Goal: Information Seeking & Learning: Compare options

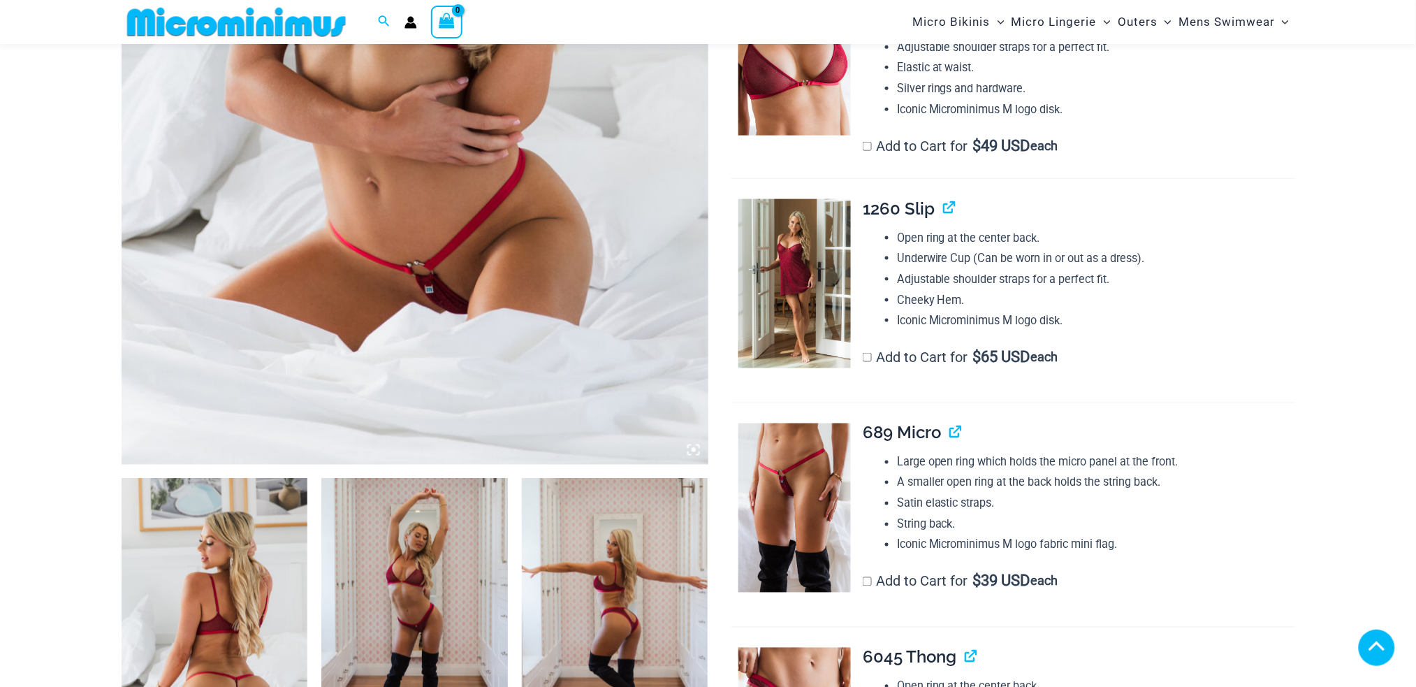
scroll to position [825, 0]
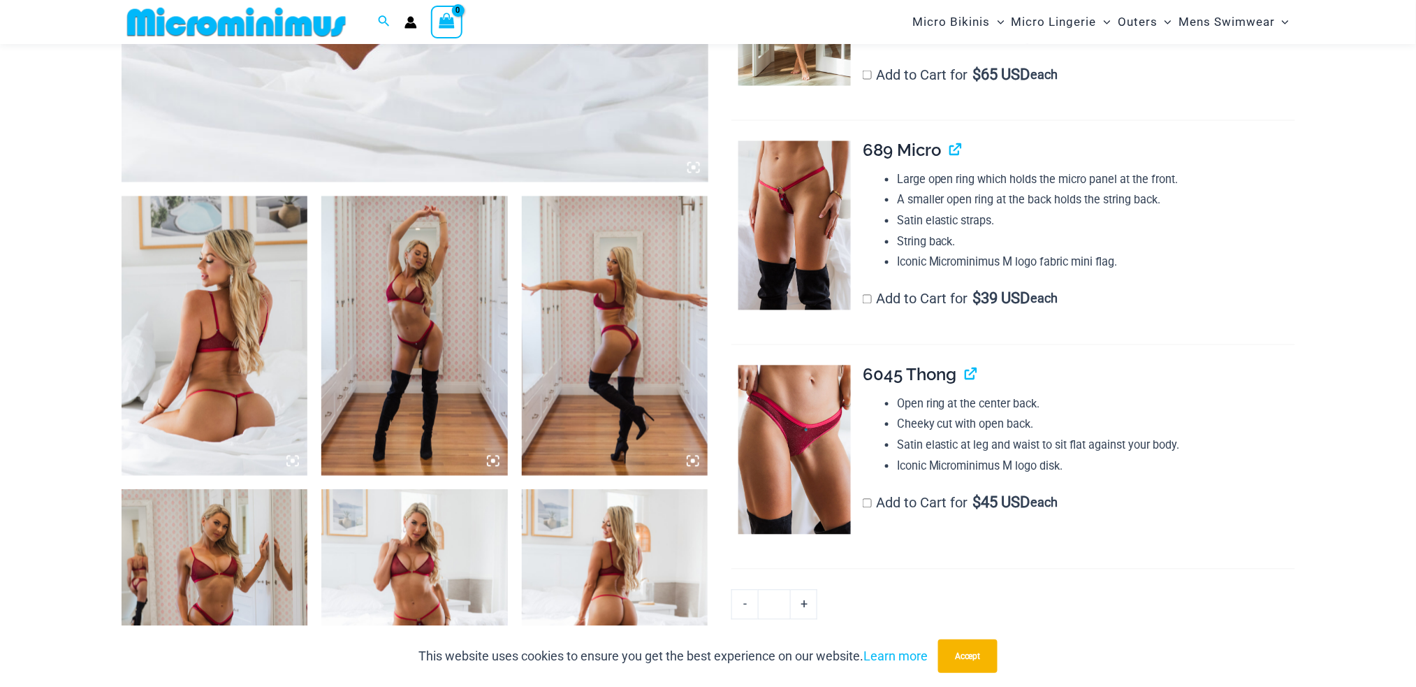
click at [422, 369] on img at bounding box center [414, 336] width 187 height 280
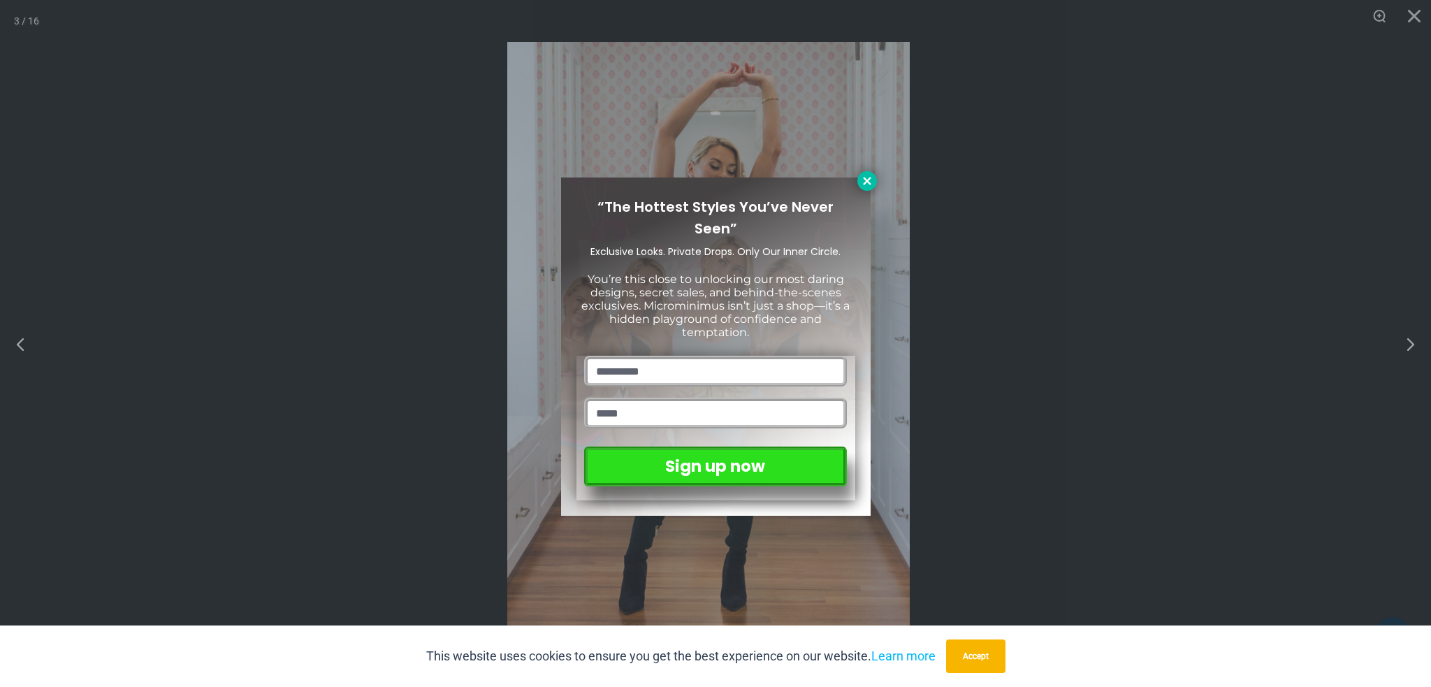
click at [873, 184] on icon at bounding box center [867, 181] width 13 height 13
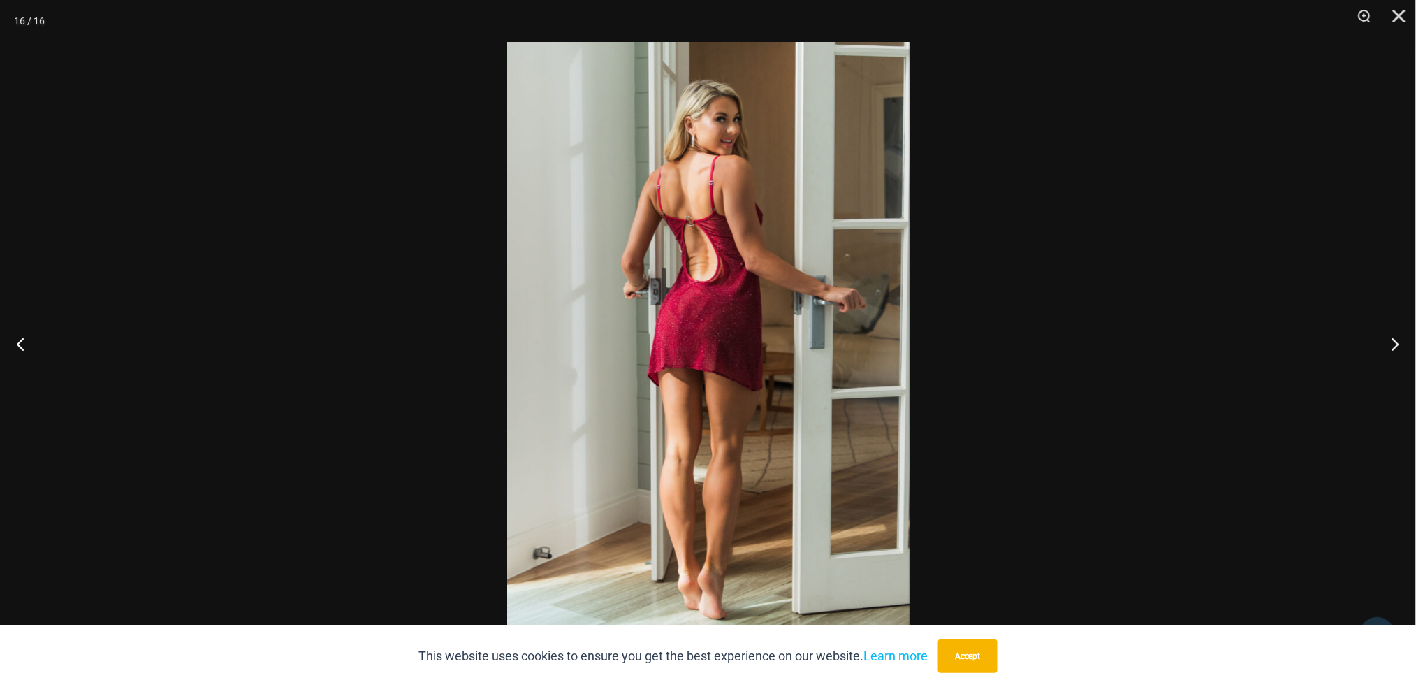
click at [831, 191] on img at bounding box center [708, 343] width 403 height 603
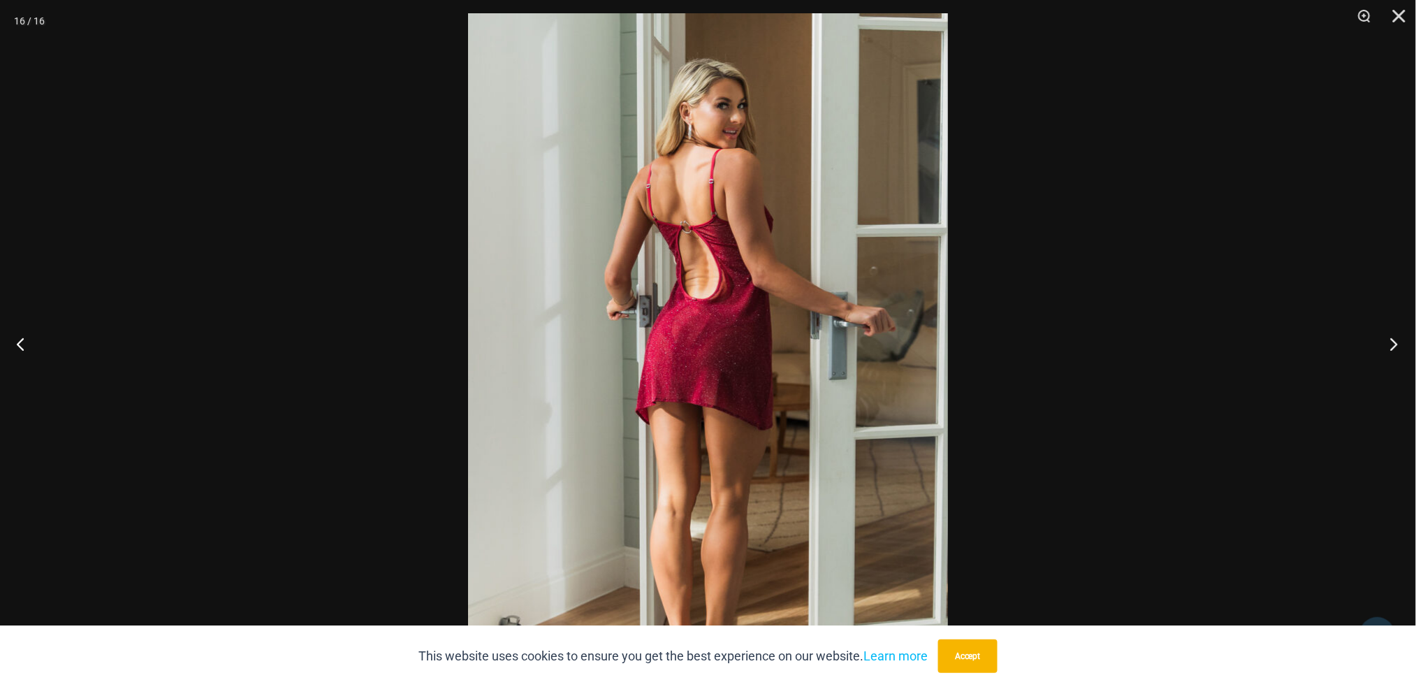
click at [1398, 345] on button "Next" at bounding box center [1390, 344] width 52 height 70
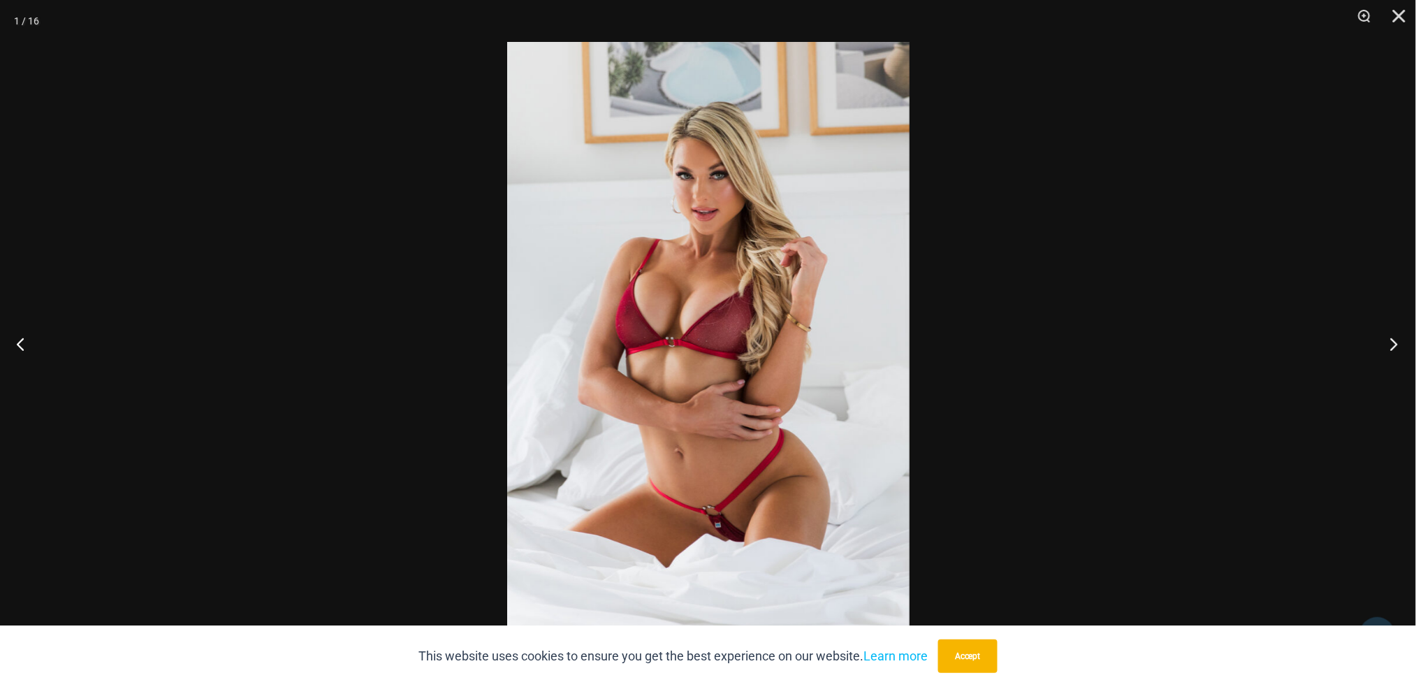
click at [1398, 345] on button "Next" at bounding box center [1390, 344] width 52 height 70
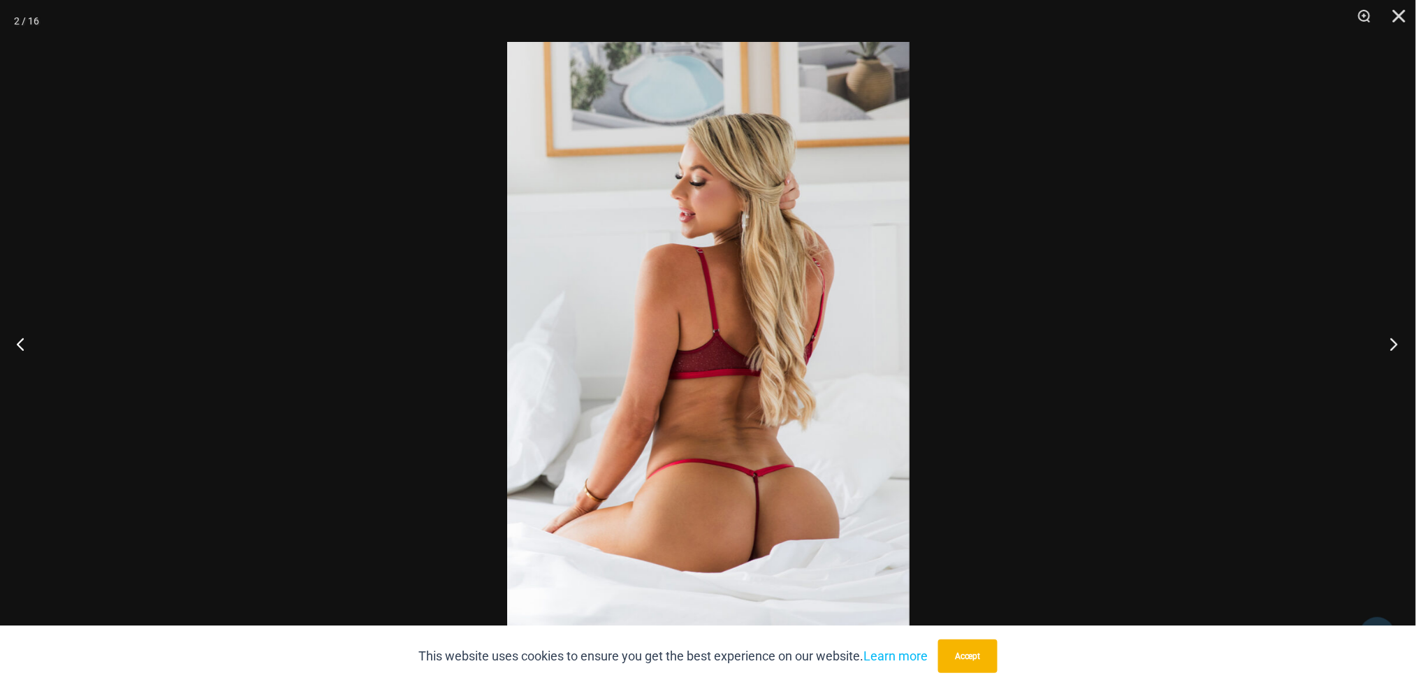
click at [1398, 345] on button "Next" at bounding box center [1390, 344] width 52 height 70
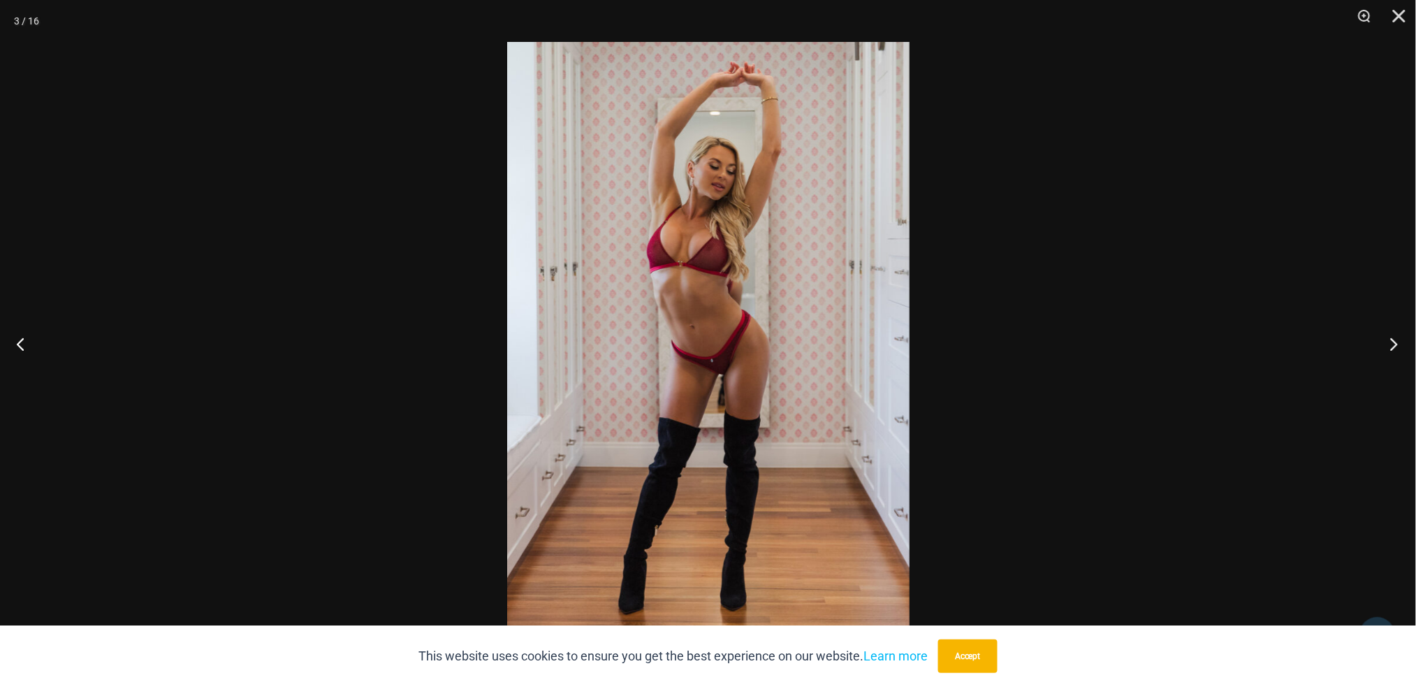
click at [1398, 345] on button "Next" at bounding box center [1390, 344] width 52 height 70
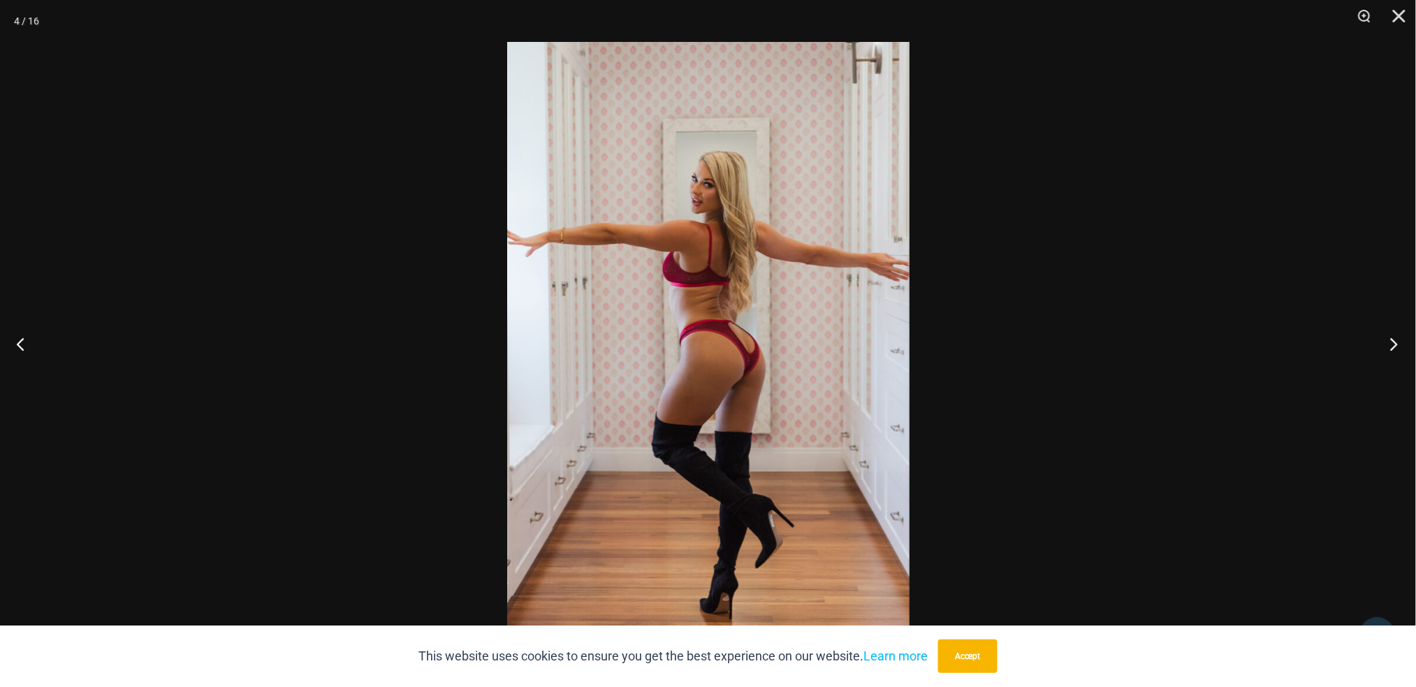
click at [1398, 345] on button "Next" at bounding box center [1390, 344] width 52 height 70
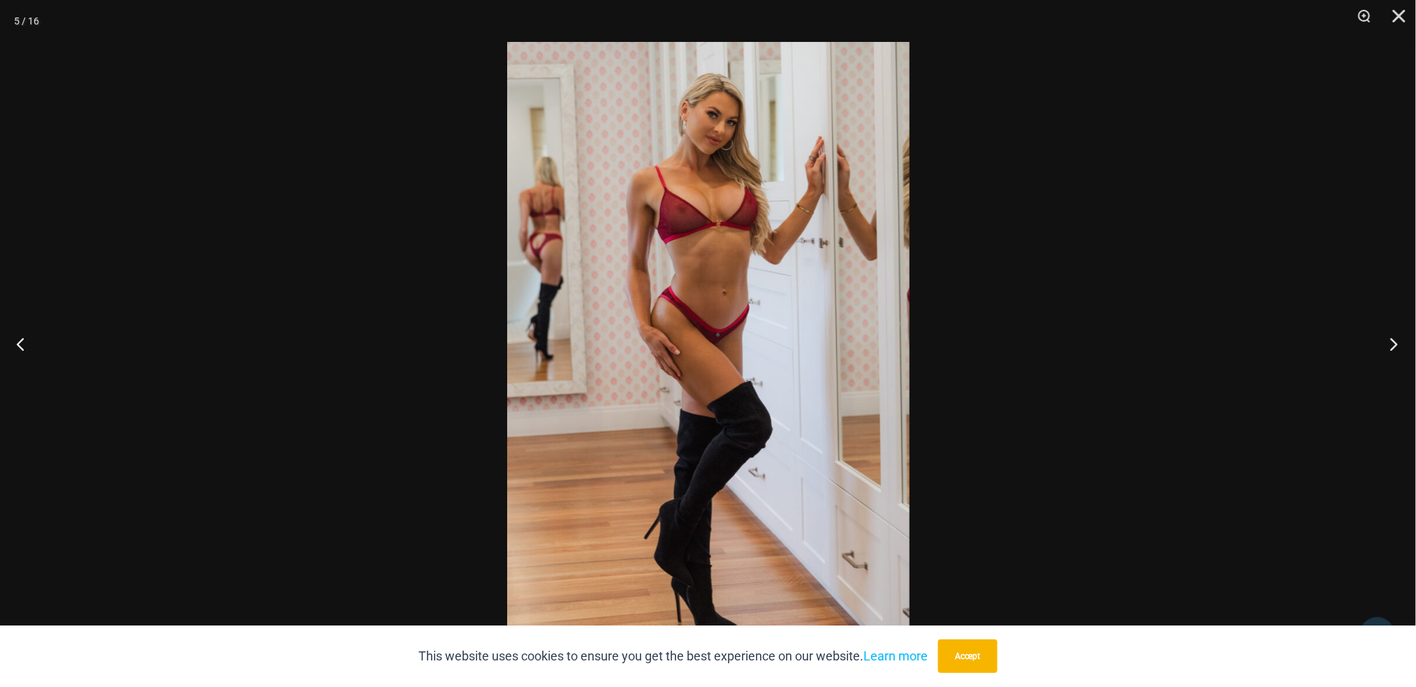
click at [1398, 345] on button "Next" at bounding box center [1390, 344] width 52 height 70
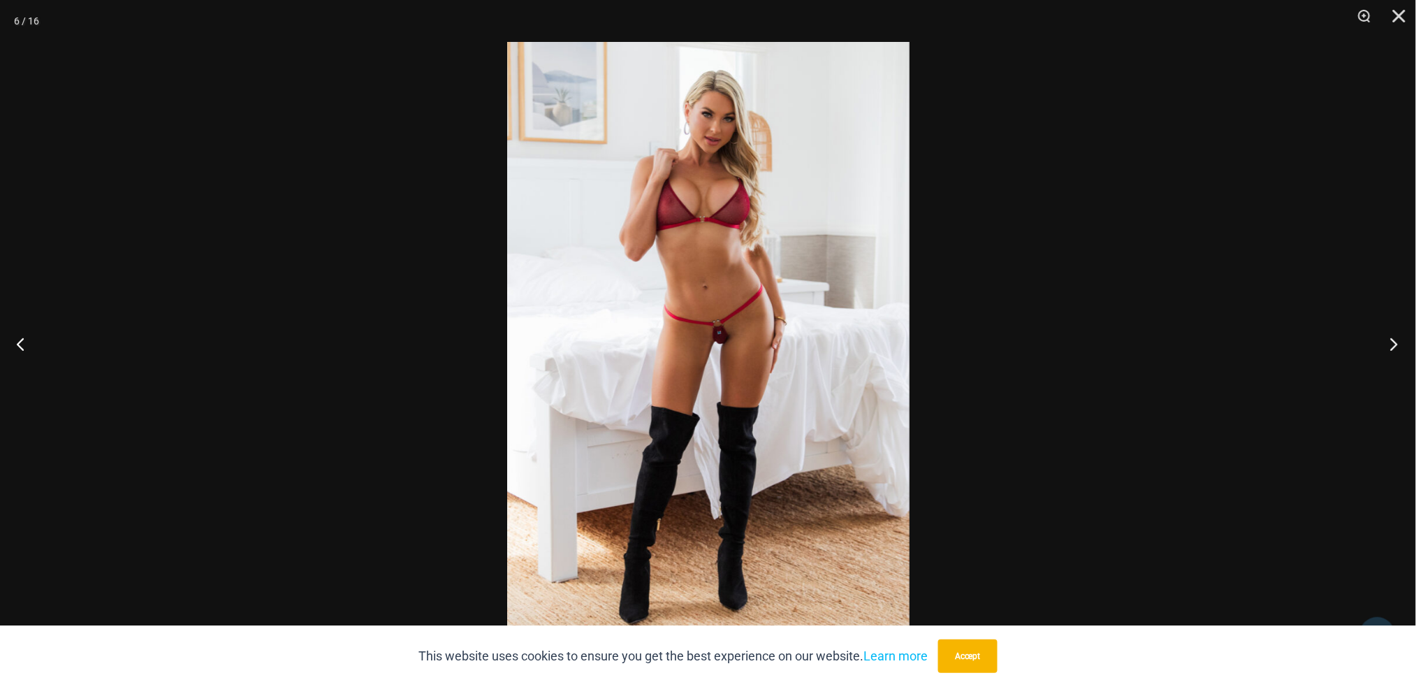
click at [1398, 345] on button "Next" at bounding box center [1390, 344] width 52 height 70
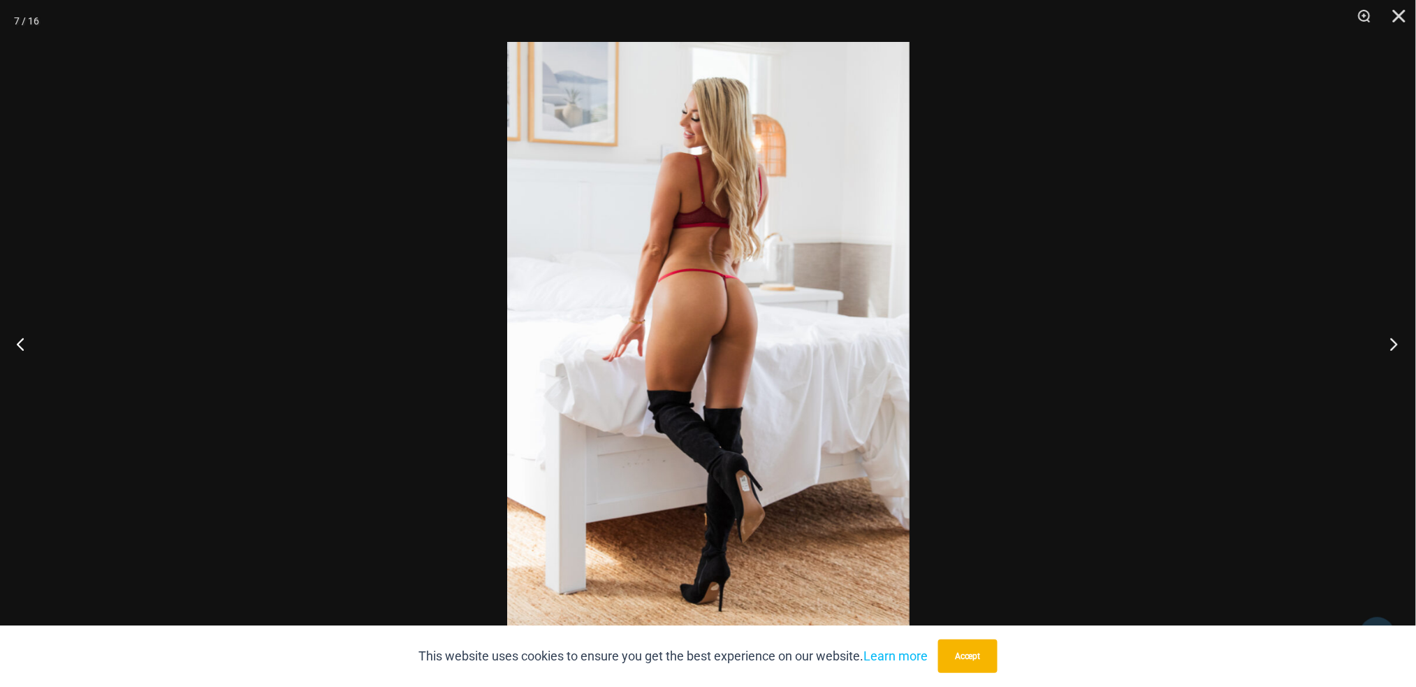
click at [1398, 345] on button "Next" at bounding box center [1390, 344] width 52 height 70
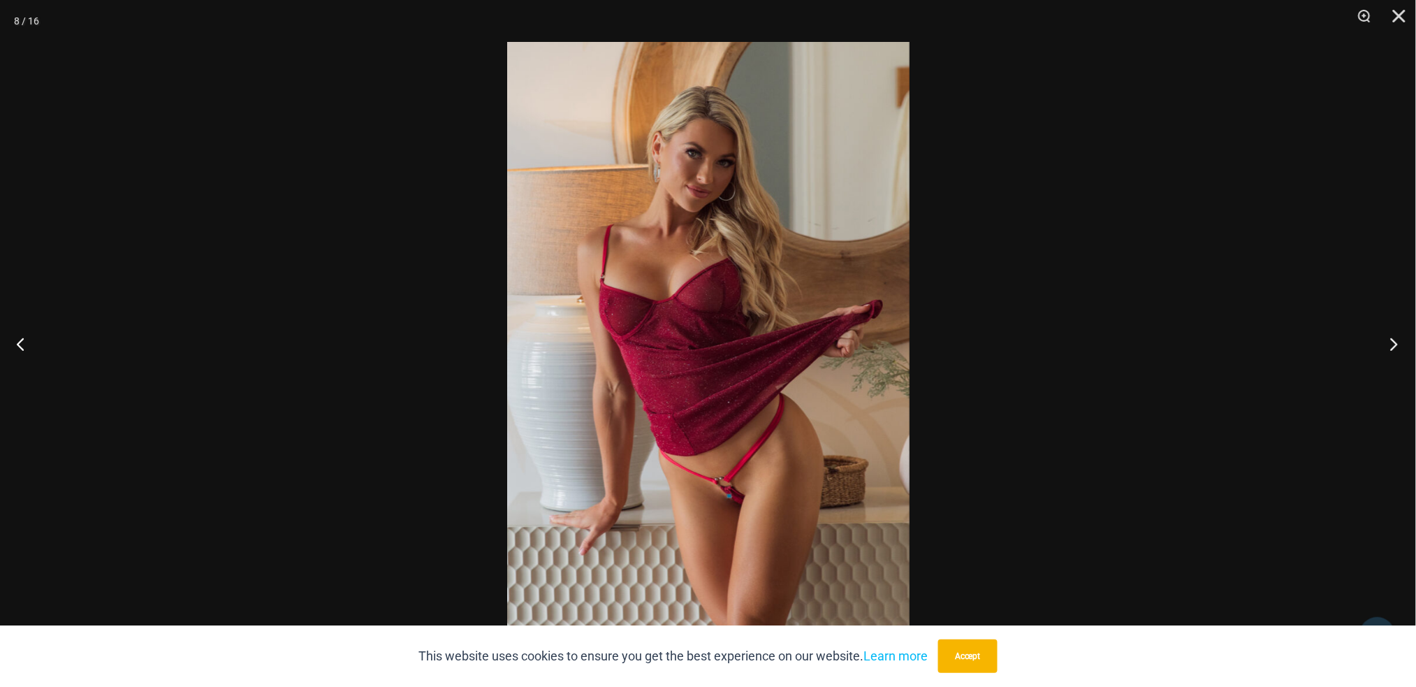
click at [1398, 345] on button "Next" at bounding box center [1390, 344] width 52 height 70
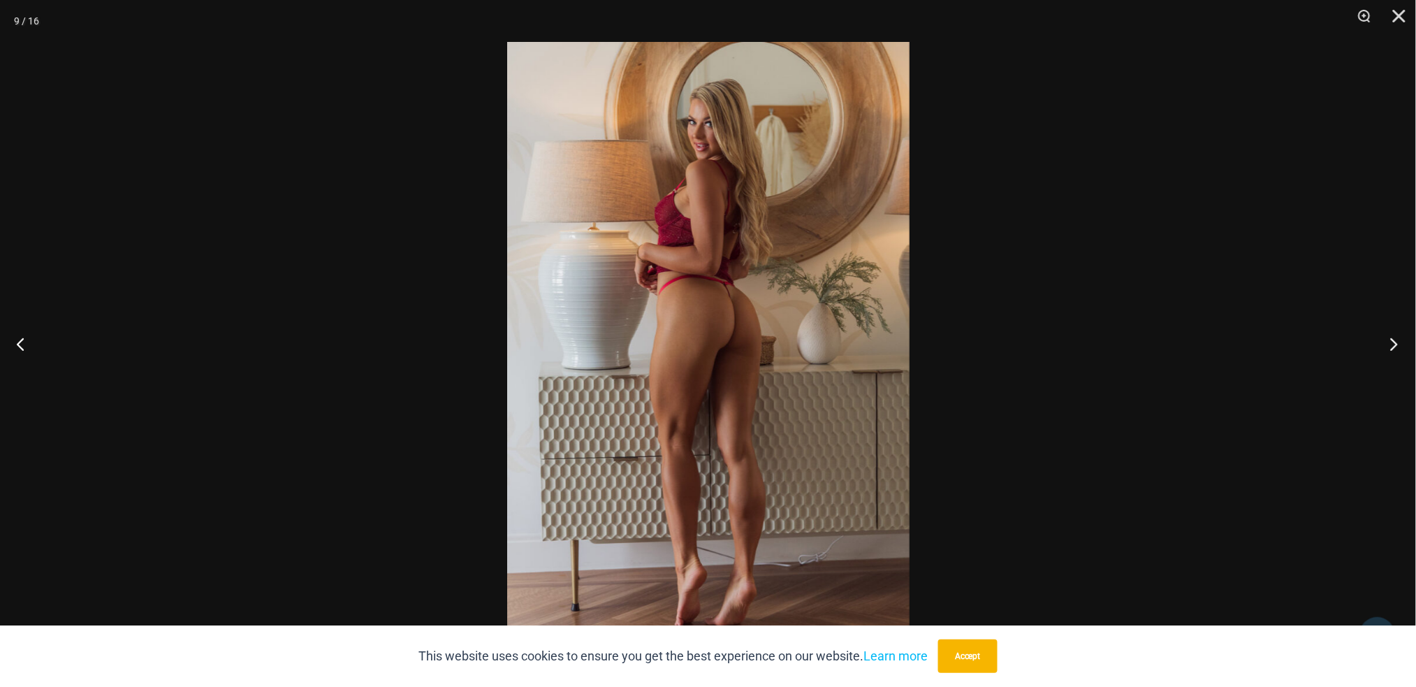
click at [1398, 345] on button "Next" at bounding box center [1390, 344] width 52 height 70
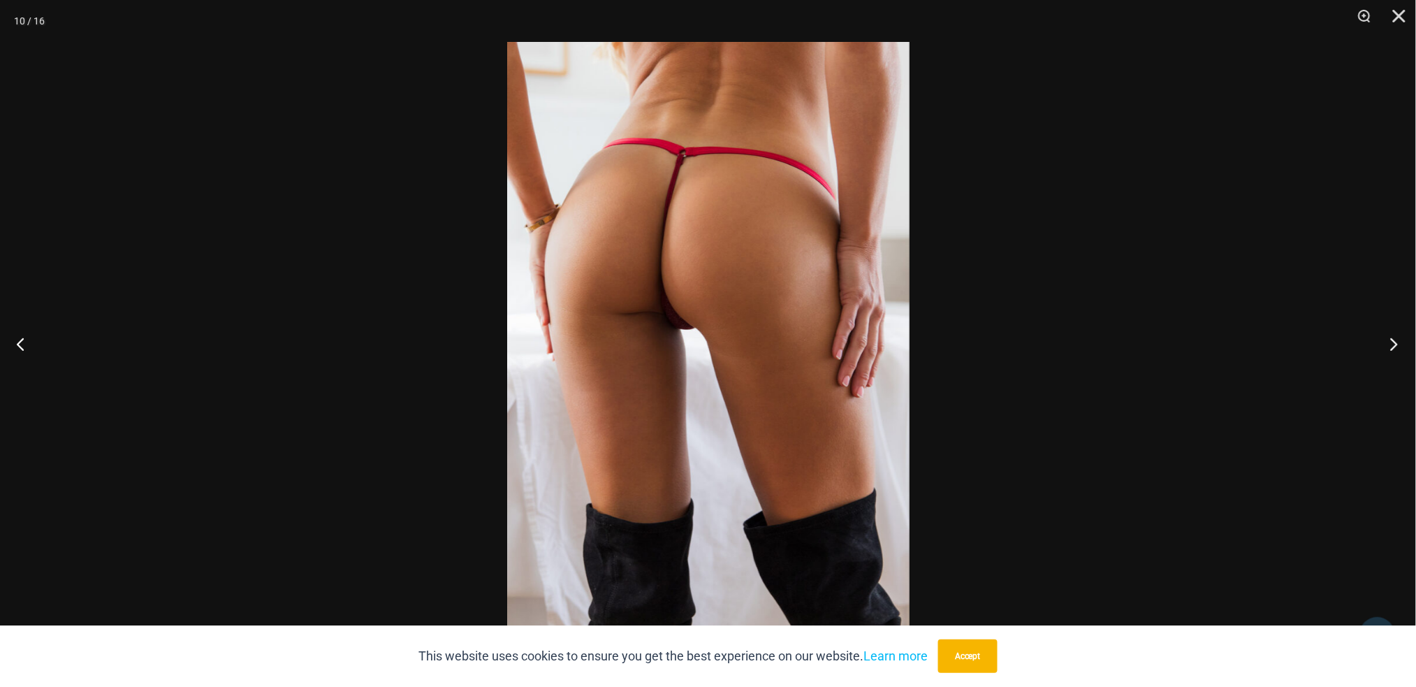
click at [1398, 345] on button "Next" at bounding box center [1390, 344] width 52 height 70
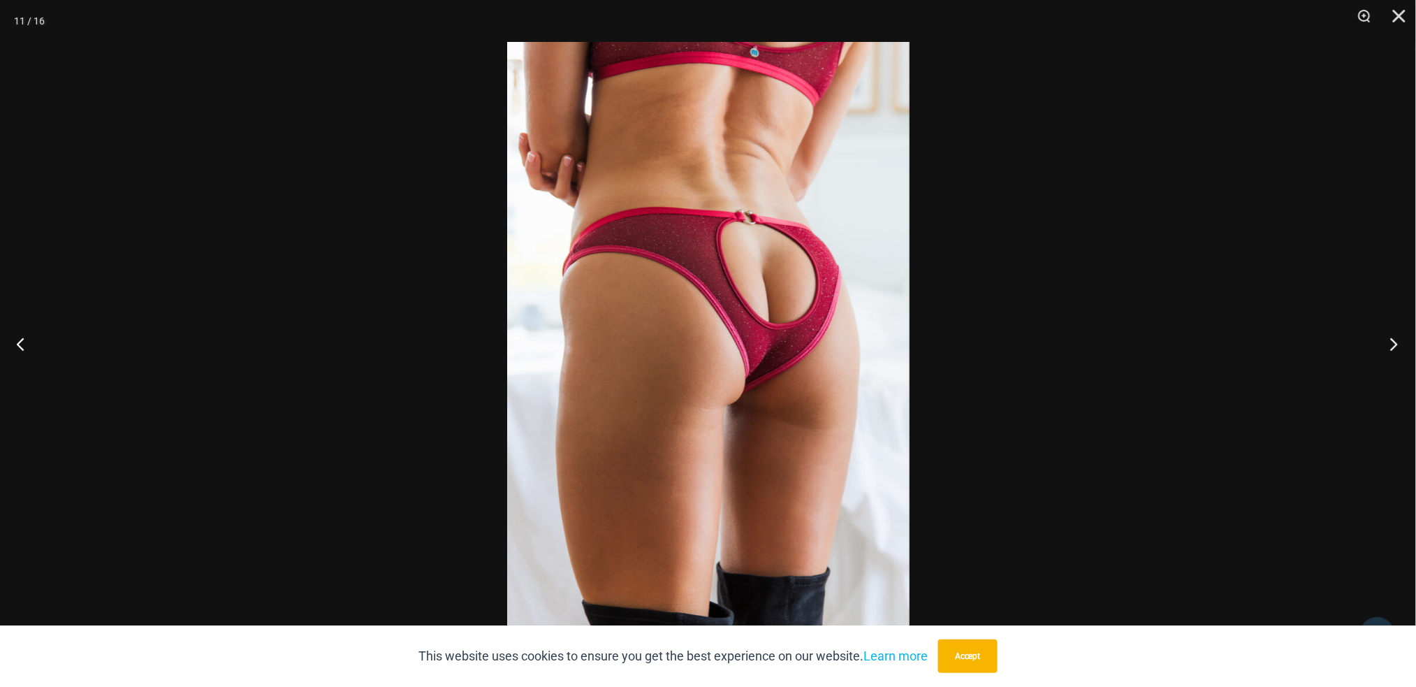
click at [1398, 345] on button "Next" at bounding box center [1390, 344] width 52 height 70
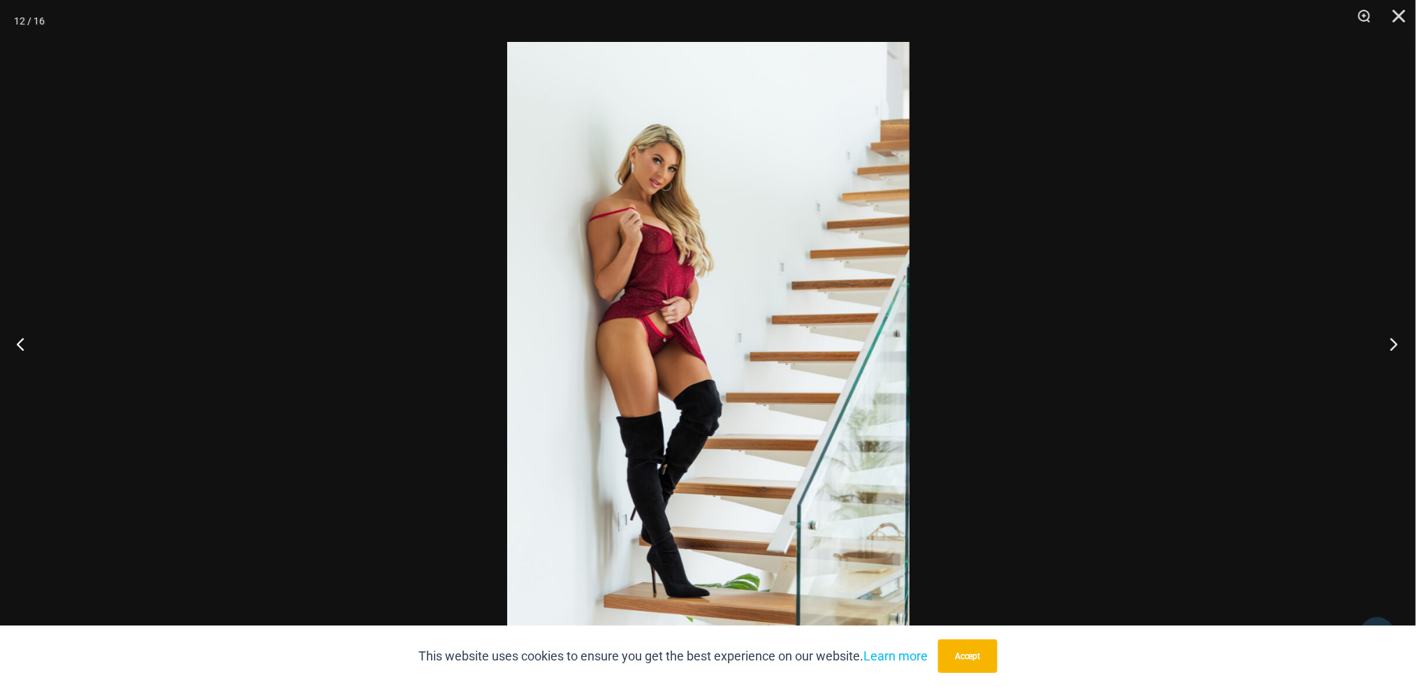
click at [1398, 345] on button "Next" at bounding box center [1390, 344] width 52 height 70
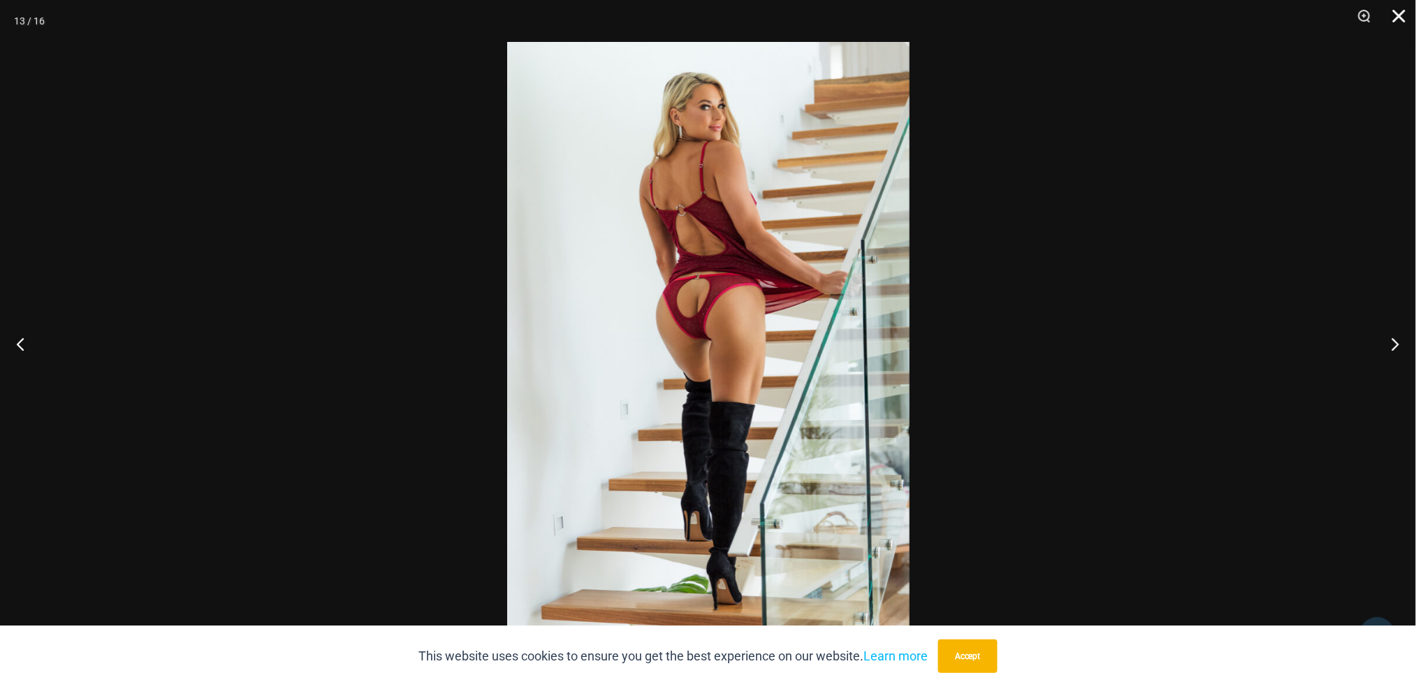
click at [1405, 20] on button "Close" at bounding box center [1394, 21] width 35 height 42
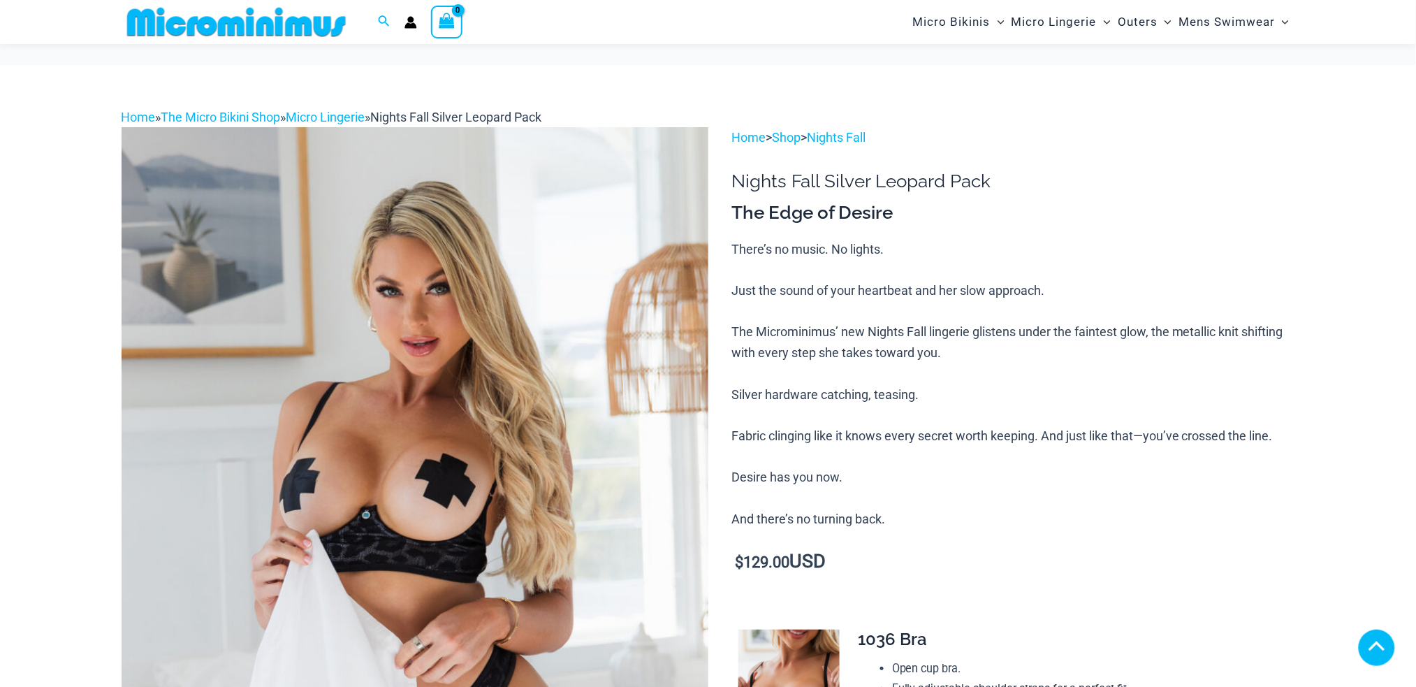
scroll to position [549, 0]
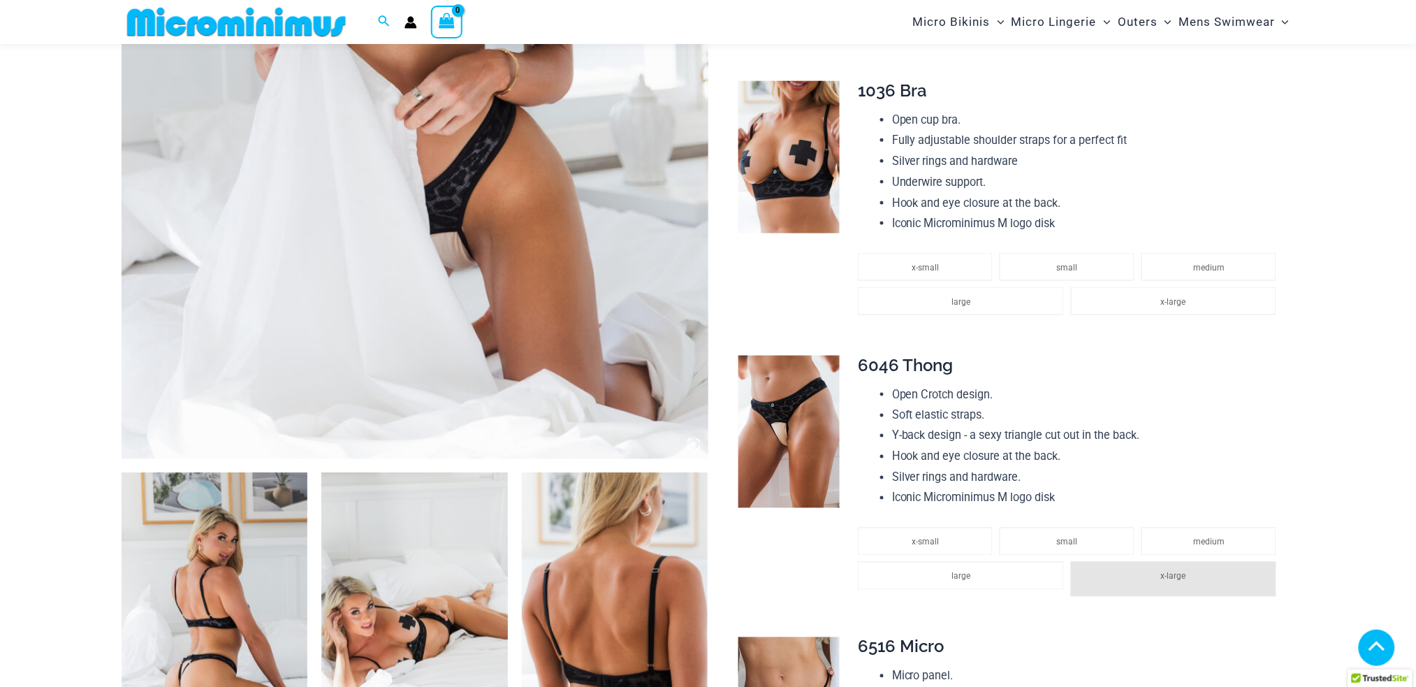
scroll to position [1293, 0]
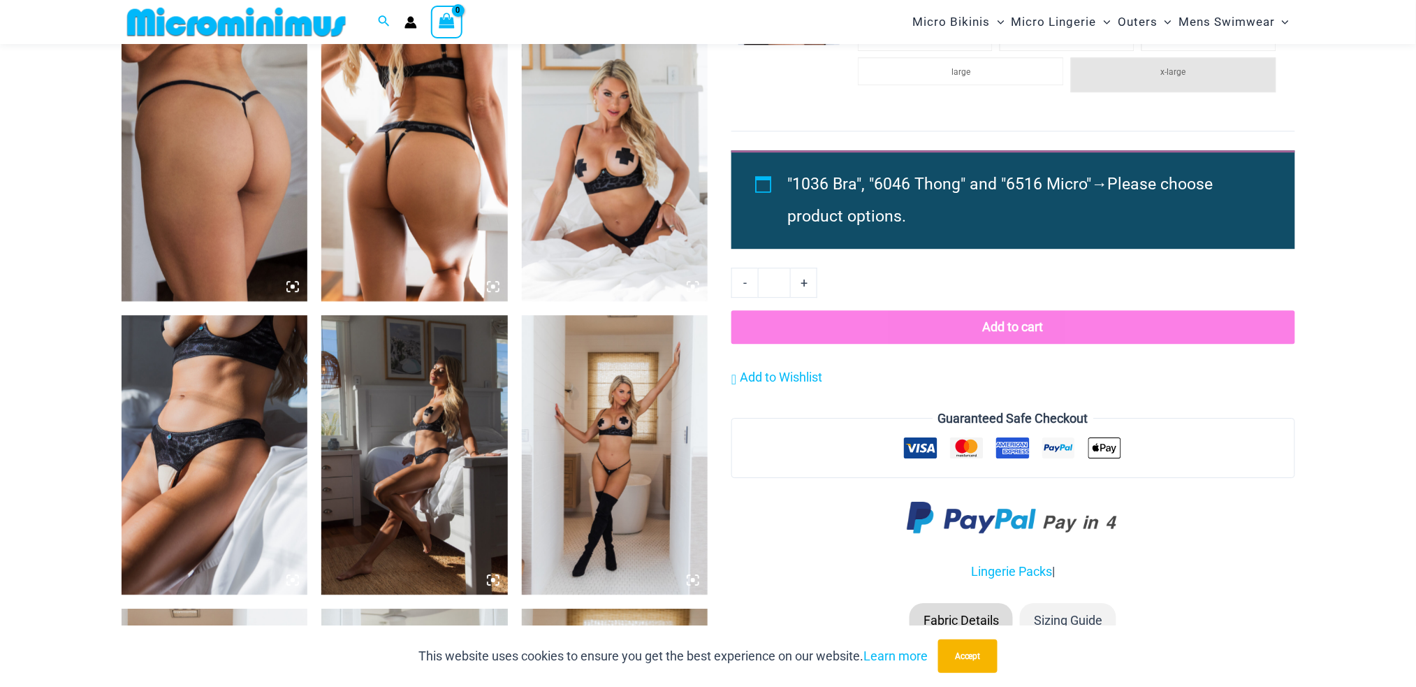
click at [225, 160] on img at bounding box center [215, 162] width 187 height 280
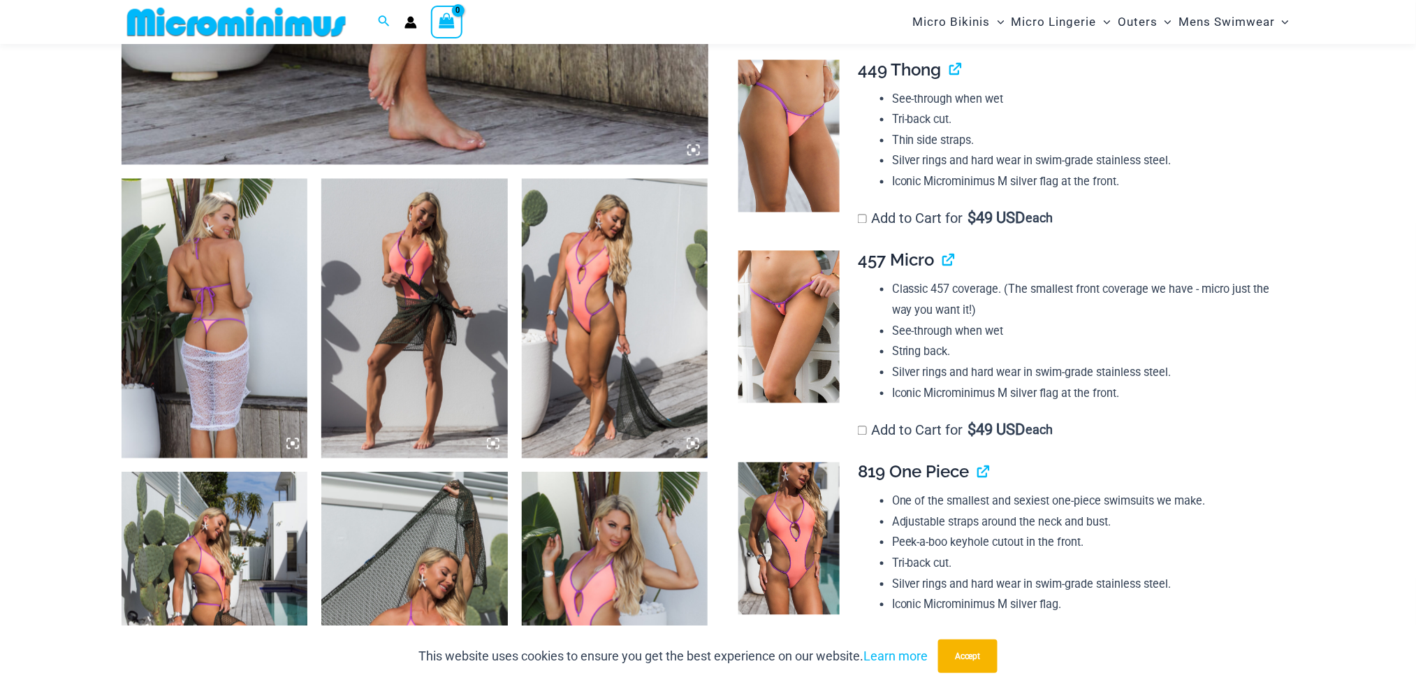
scroll to position [920, 0]
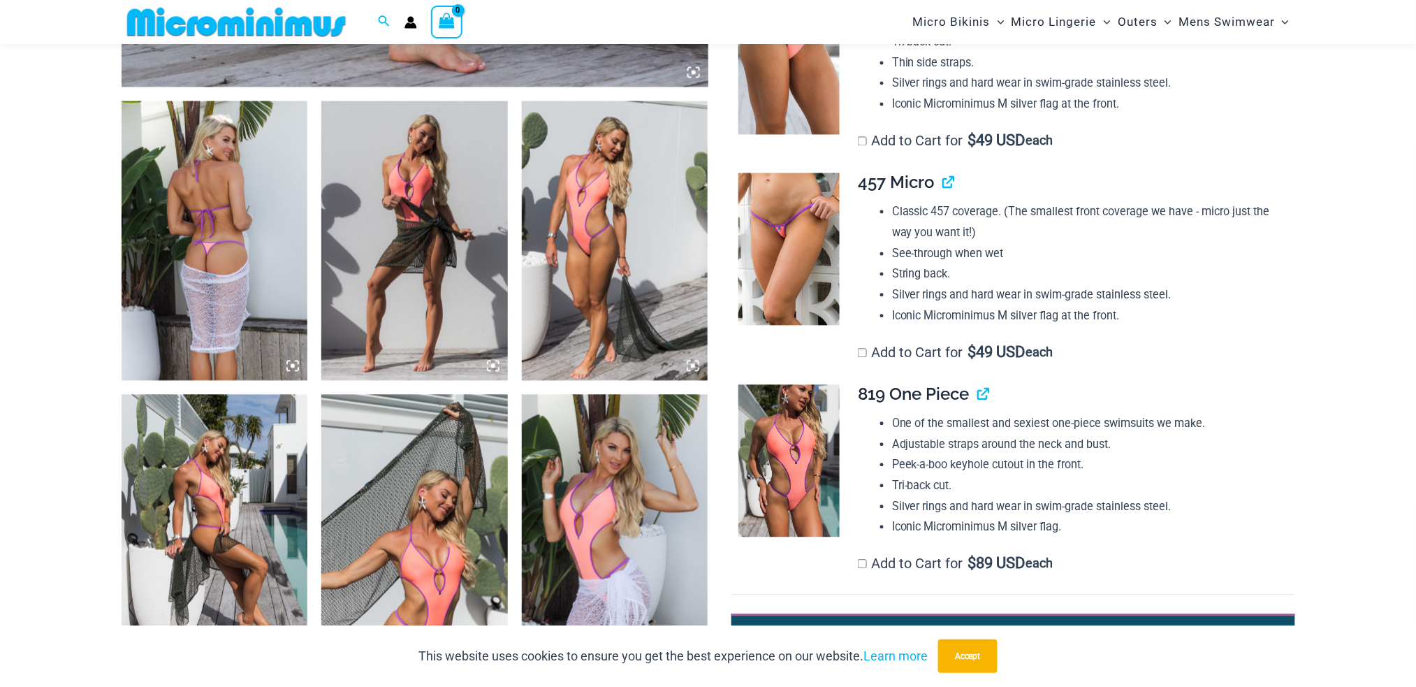
click at [218, 255] on img at bounding box center [215, 241] width 187 height 280
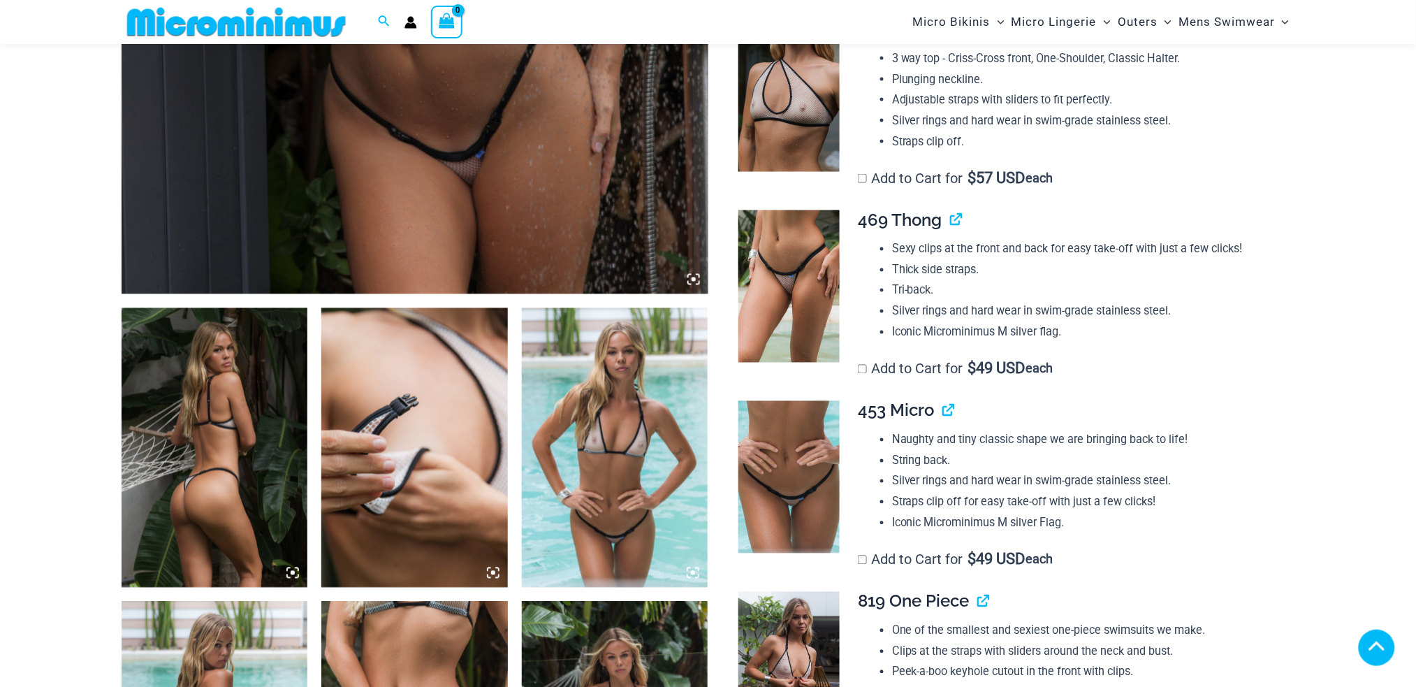
scroll to position [2050, 0]
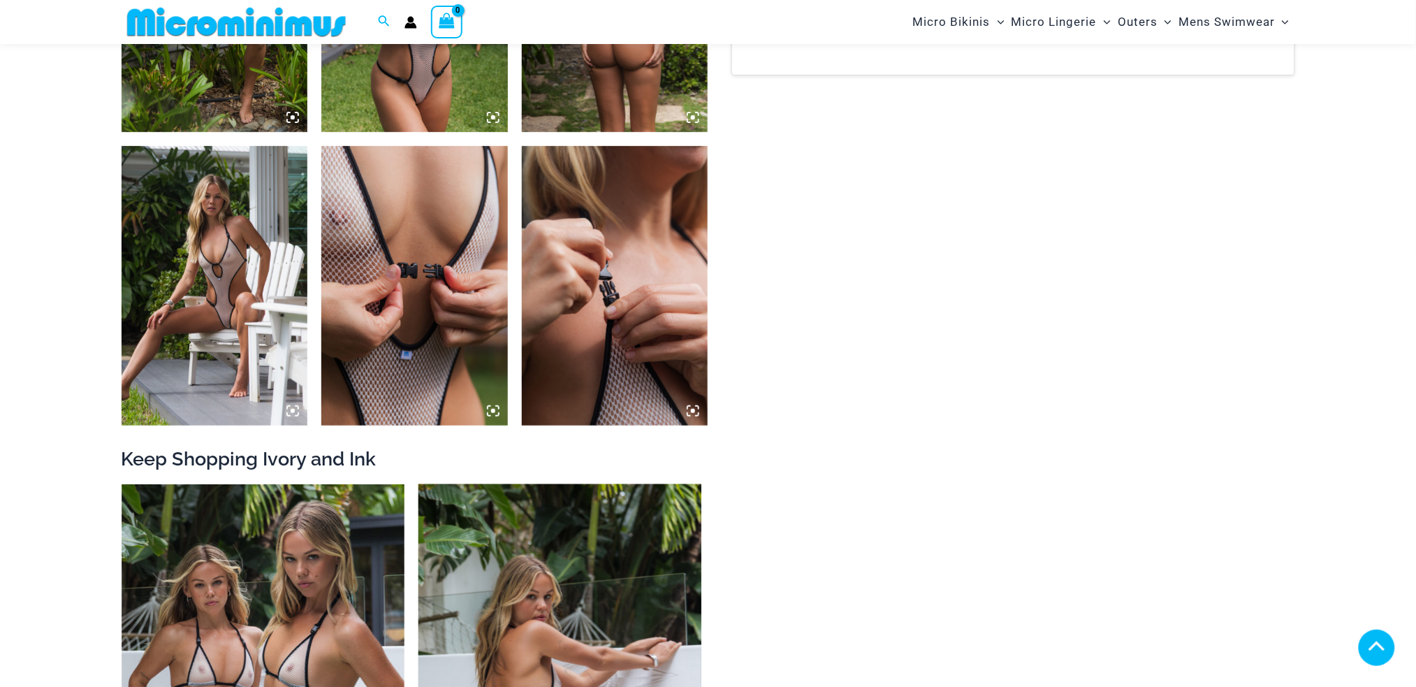
scroll to position [2968, 0]
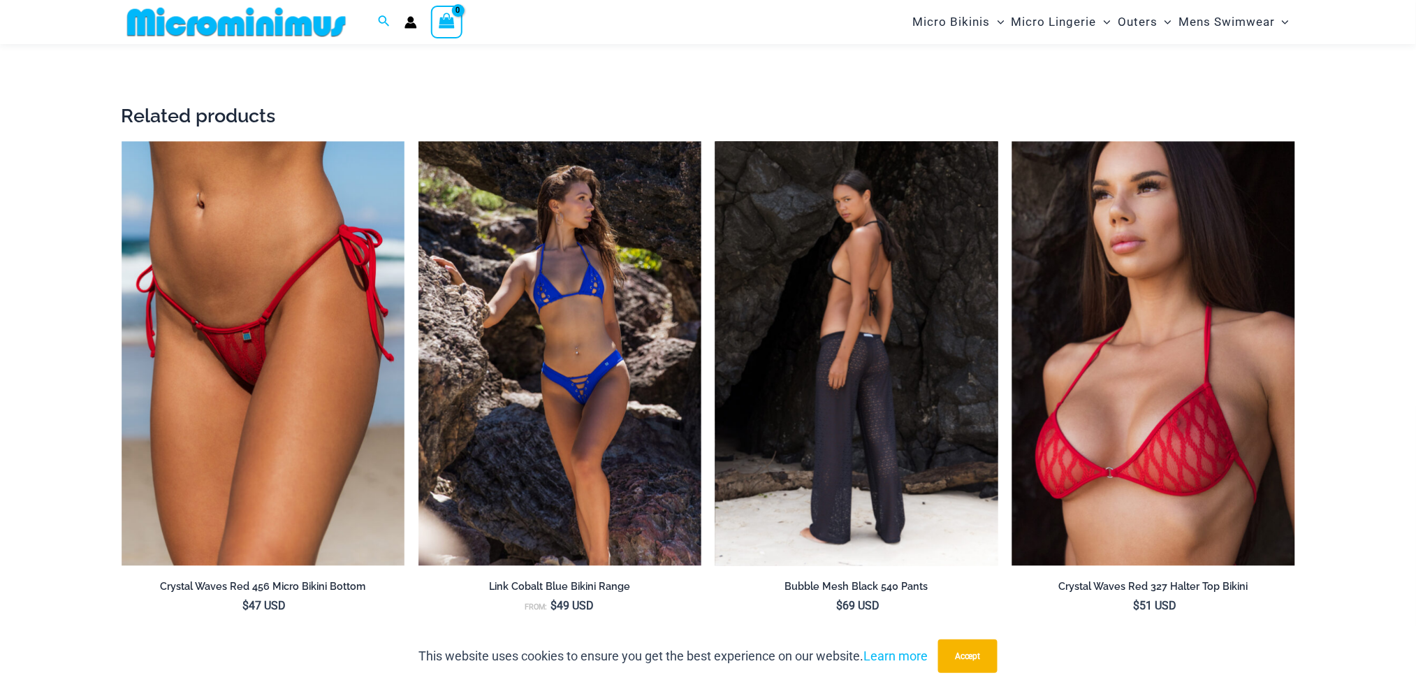
click at [803, 239] on img at bounding box center [857, 353] width 283 height 425
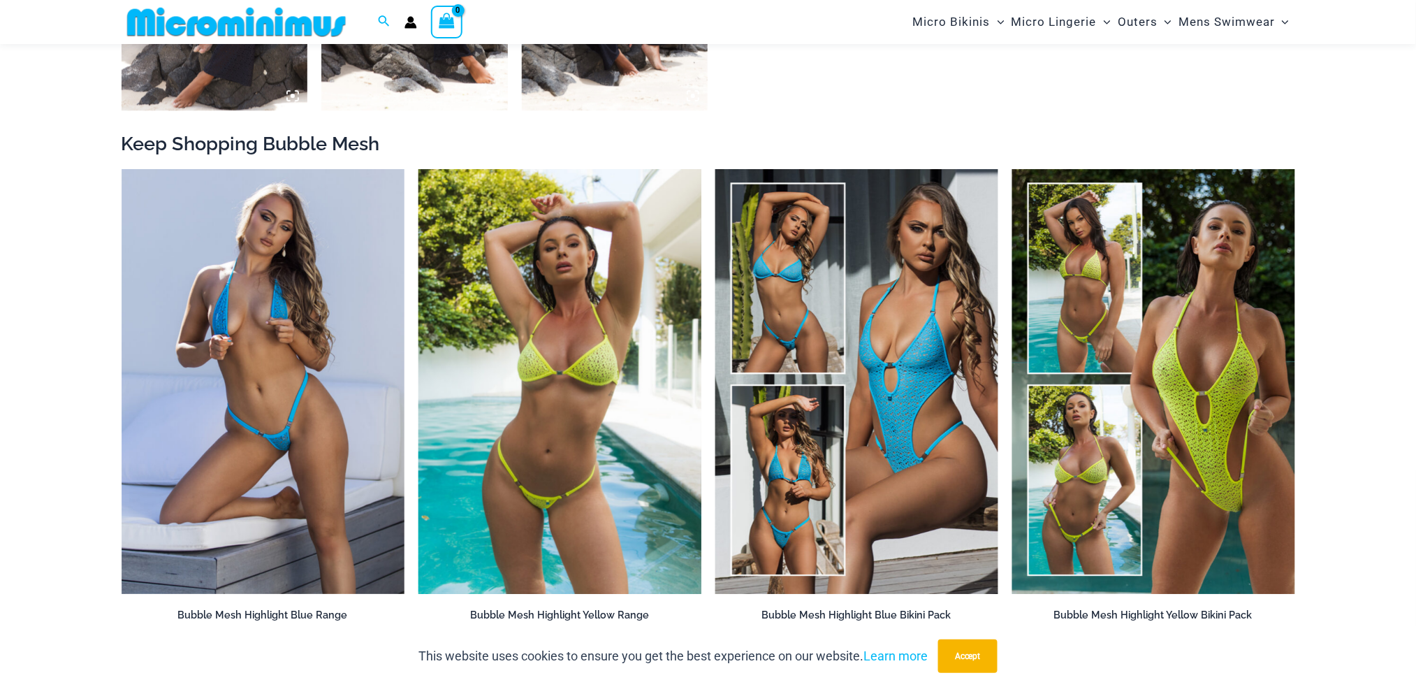
scroll to position [1572, 0]
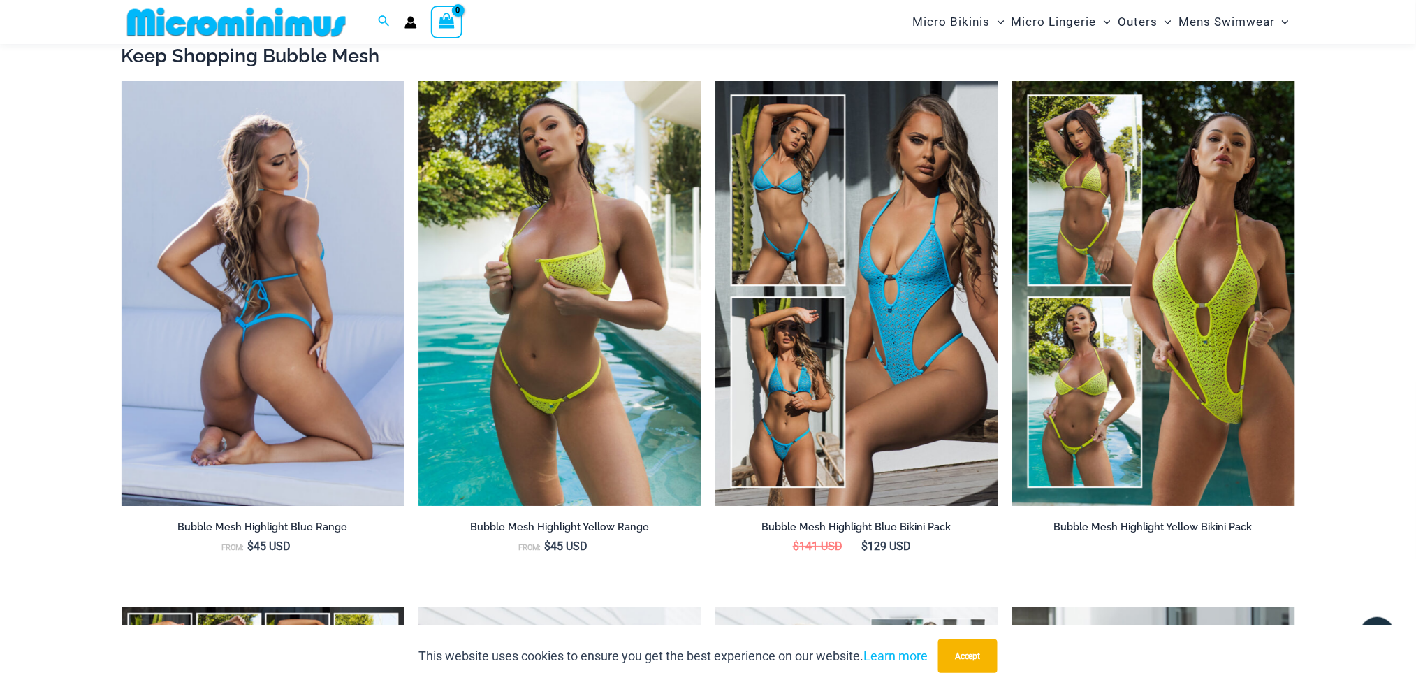
click at [283, 243] on img at bounding box center [263, 293] width 283 height 425
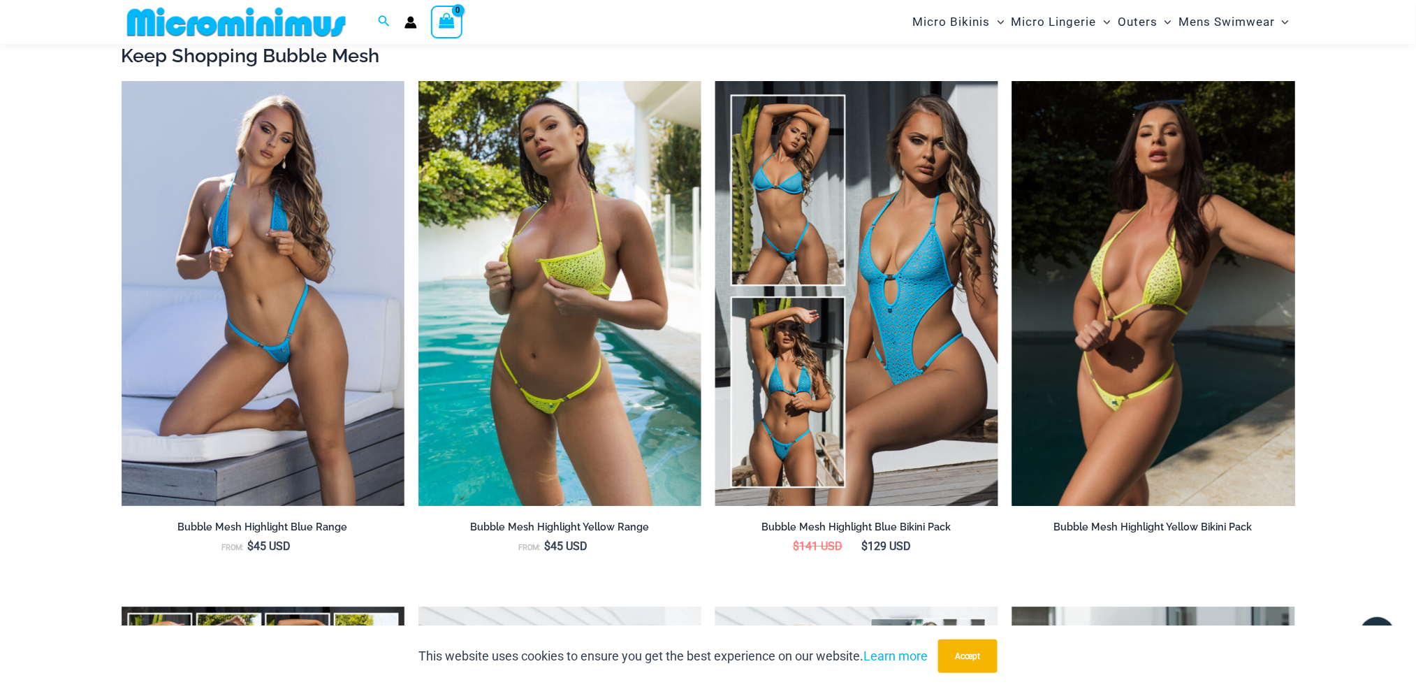
click at [1145, 303] on img at bounding box center [1154, 293] width 283 height 425
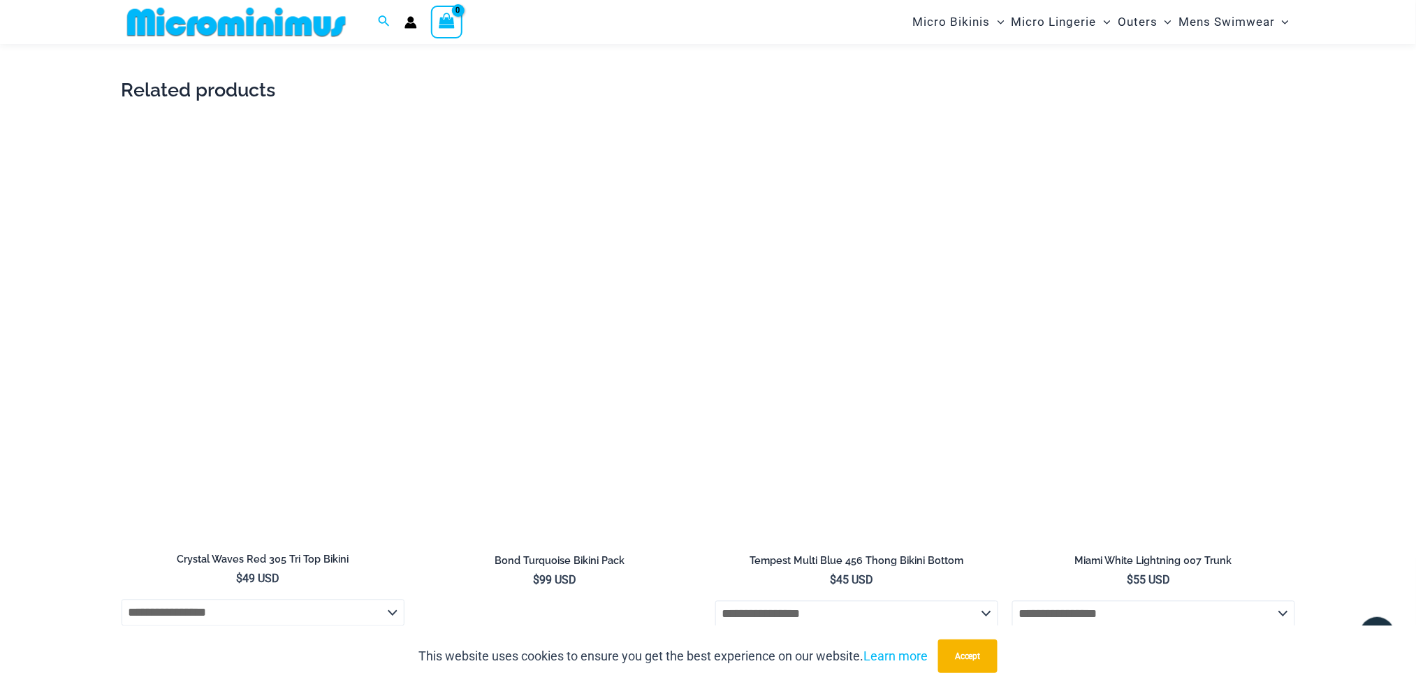
scroll to position [2690, 0]
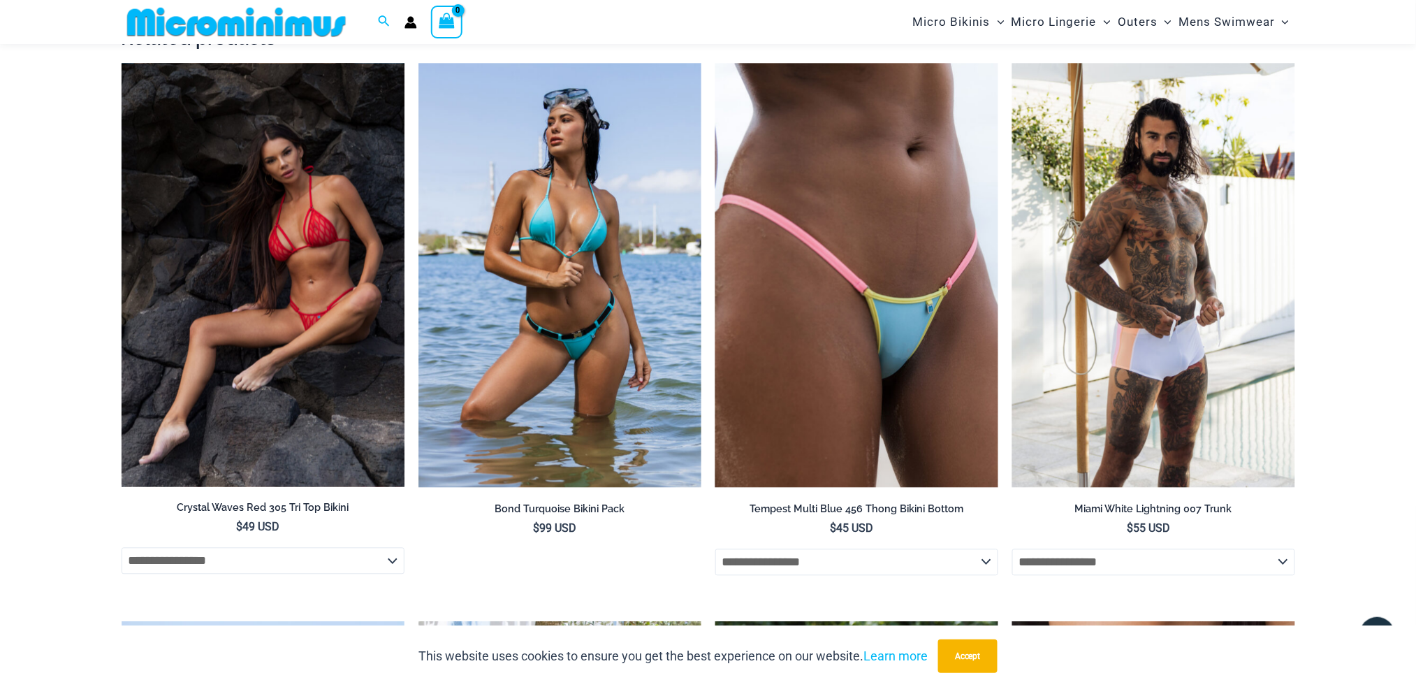
click at [243, 286] on img at bounding box center [263, 275] width 283 height 423
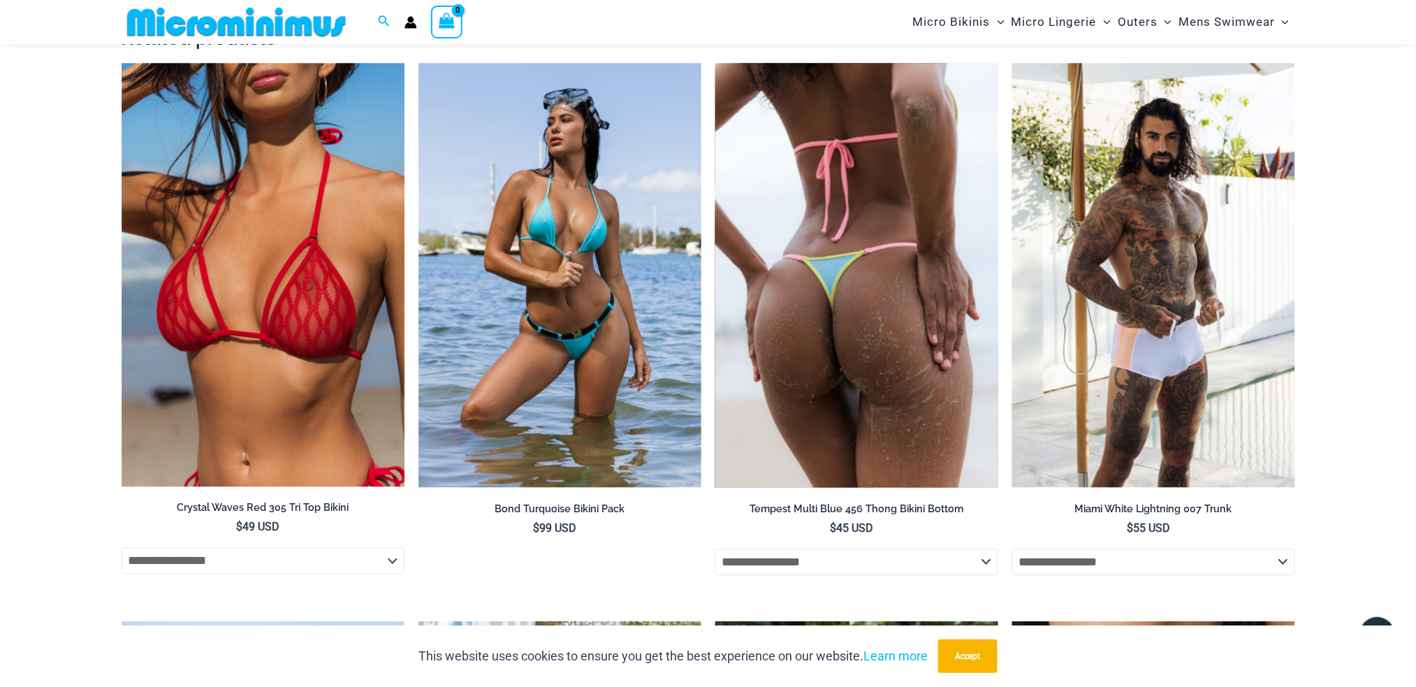
click at [878, 213] on img at bounding box center [857, 276] width 283 height 425
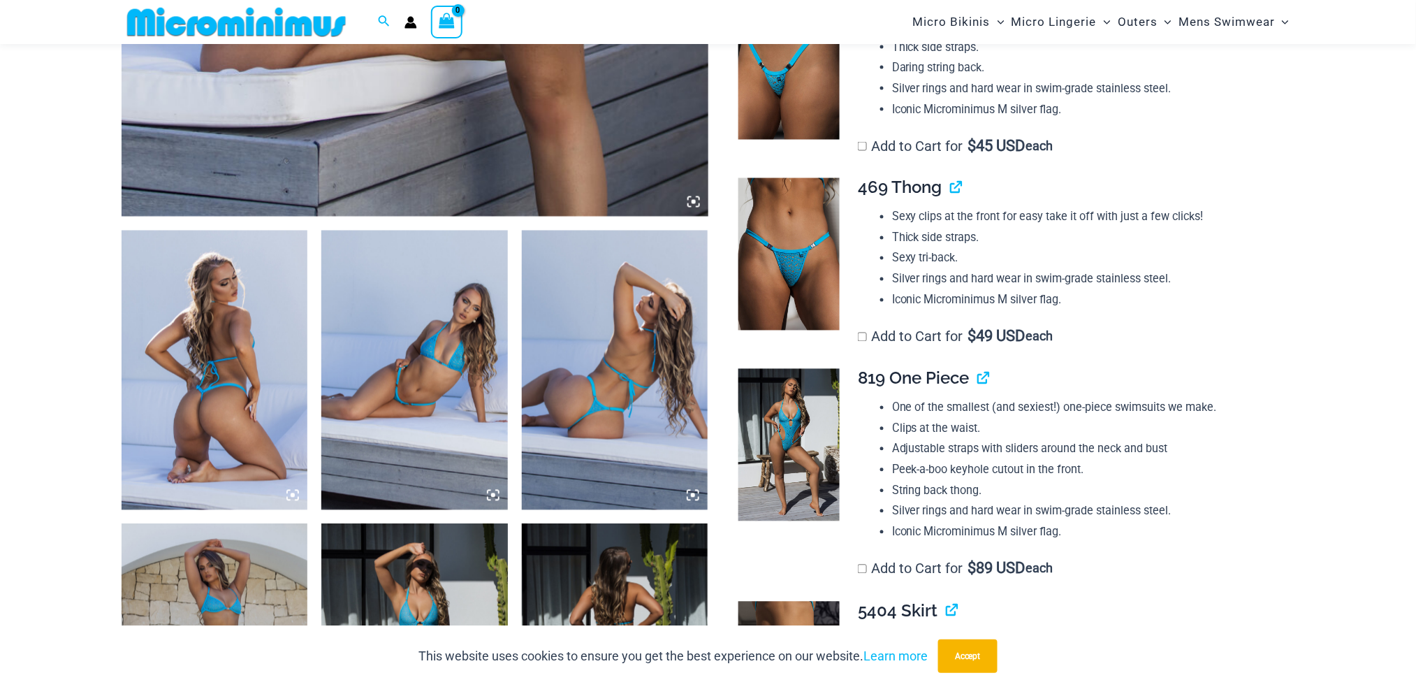
scroll to position [825, 0]
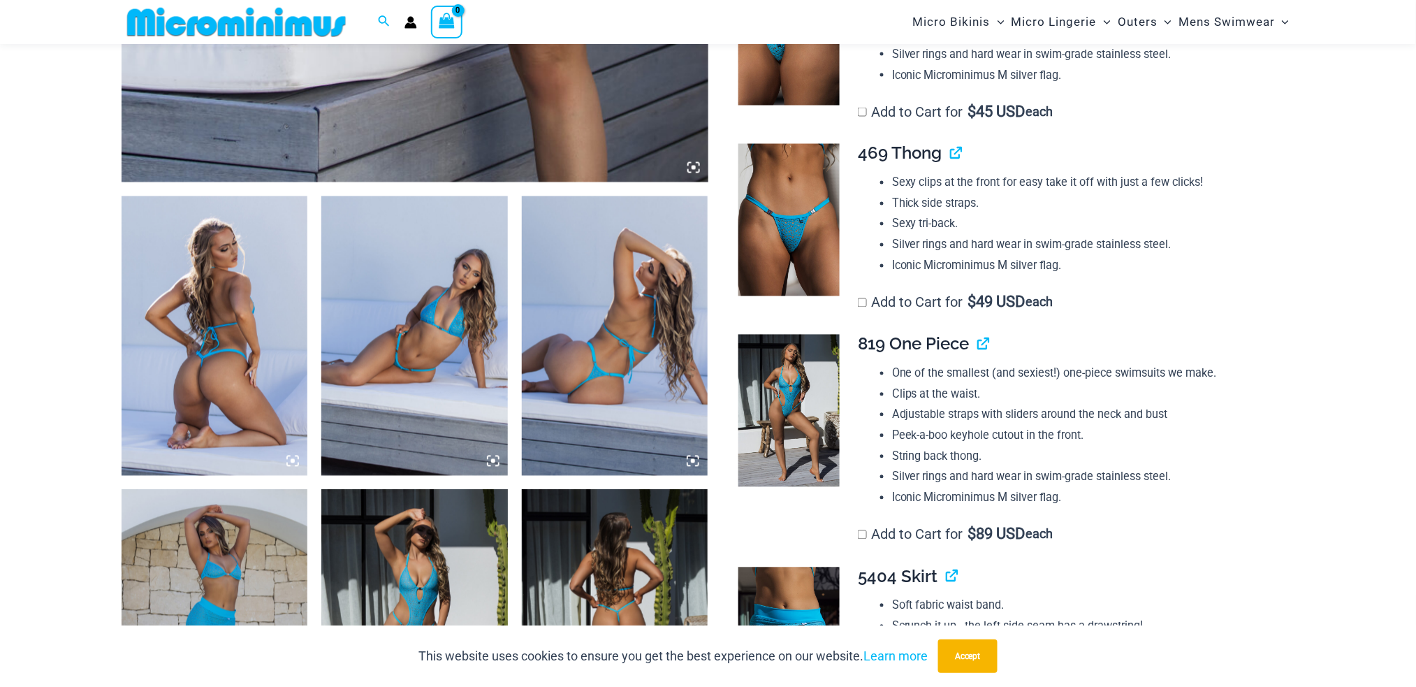
click at [191, 302] on img at bounding box center [215, 336] width 187 height 280
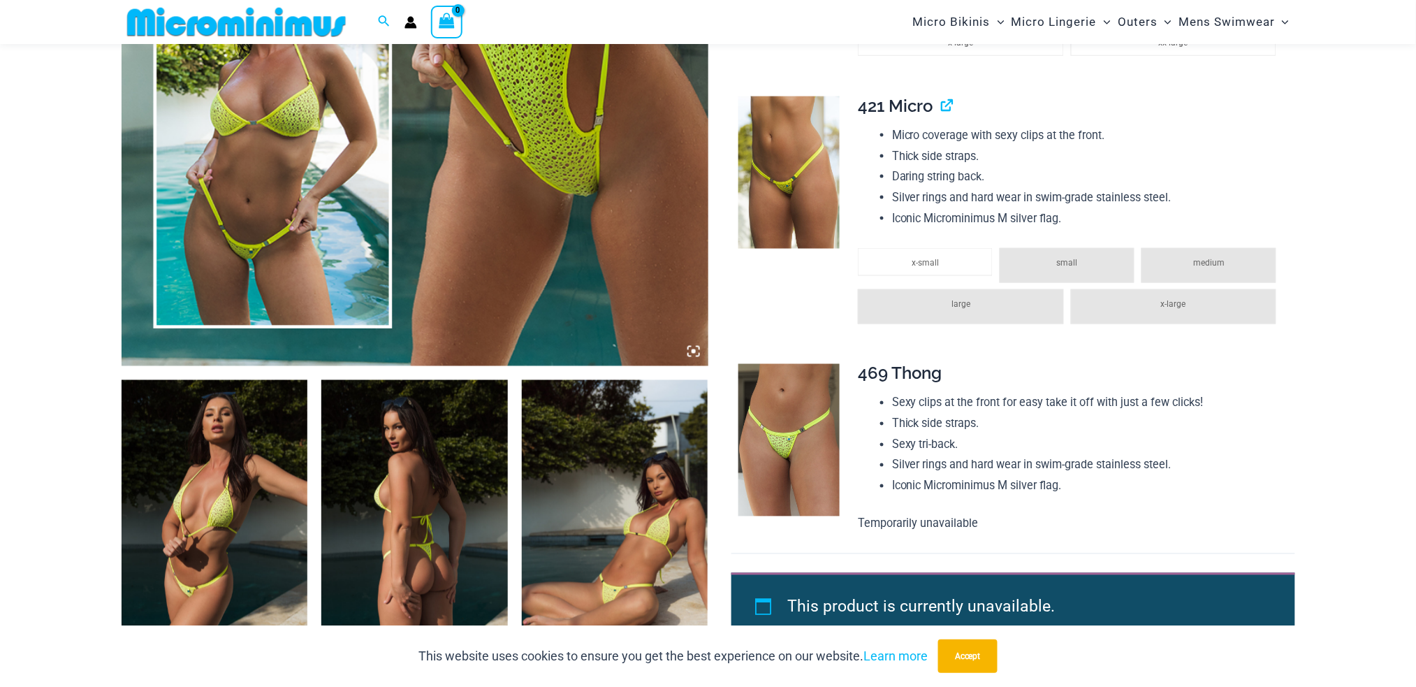
scroll to position [828, 0]
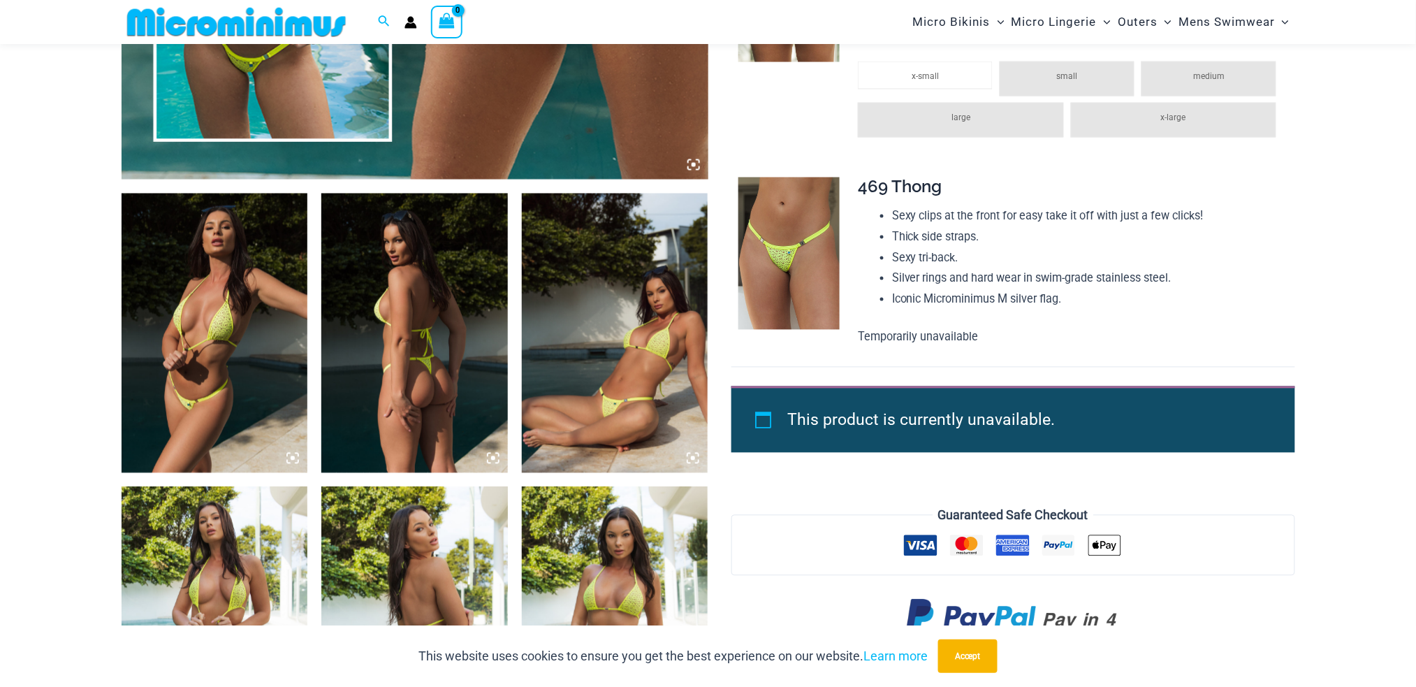
click at [233, 254] on img at bounding box center [215, 334] width 187 height 280
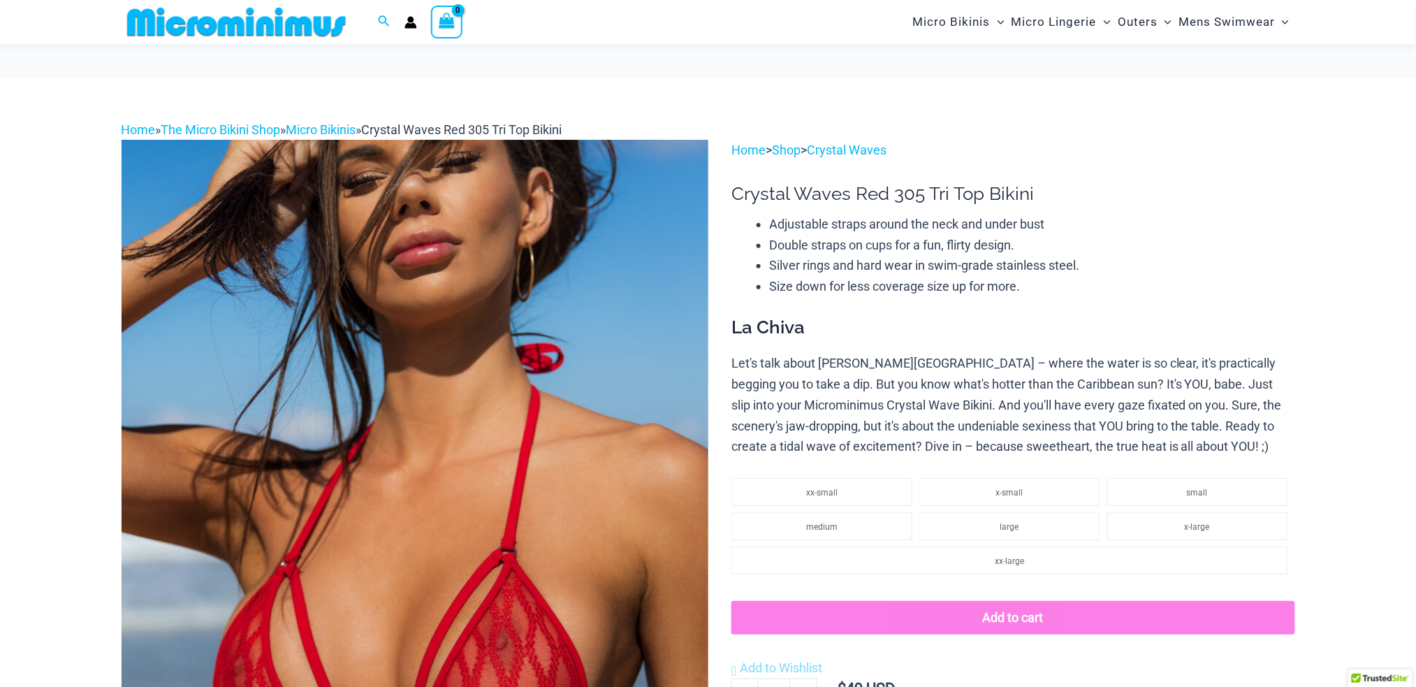
scroll to position [368, 0]
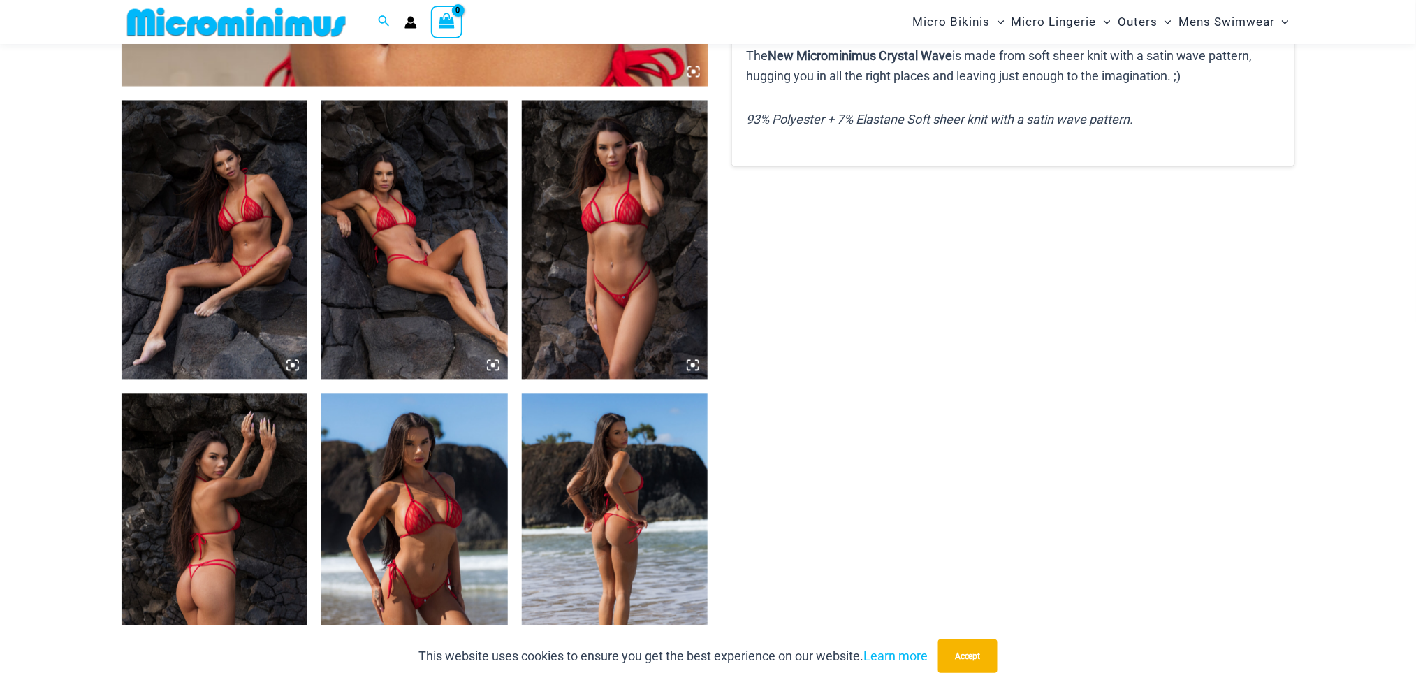
click at [221, 250] on img at bounding box center [215, 241] width 187 height 280
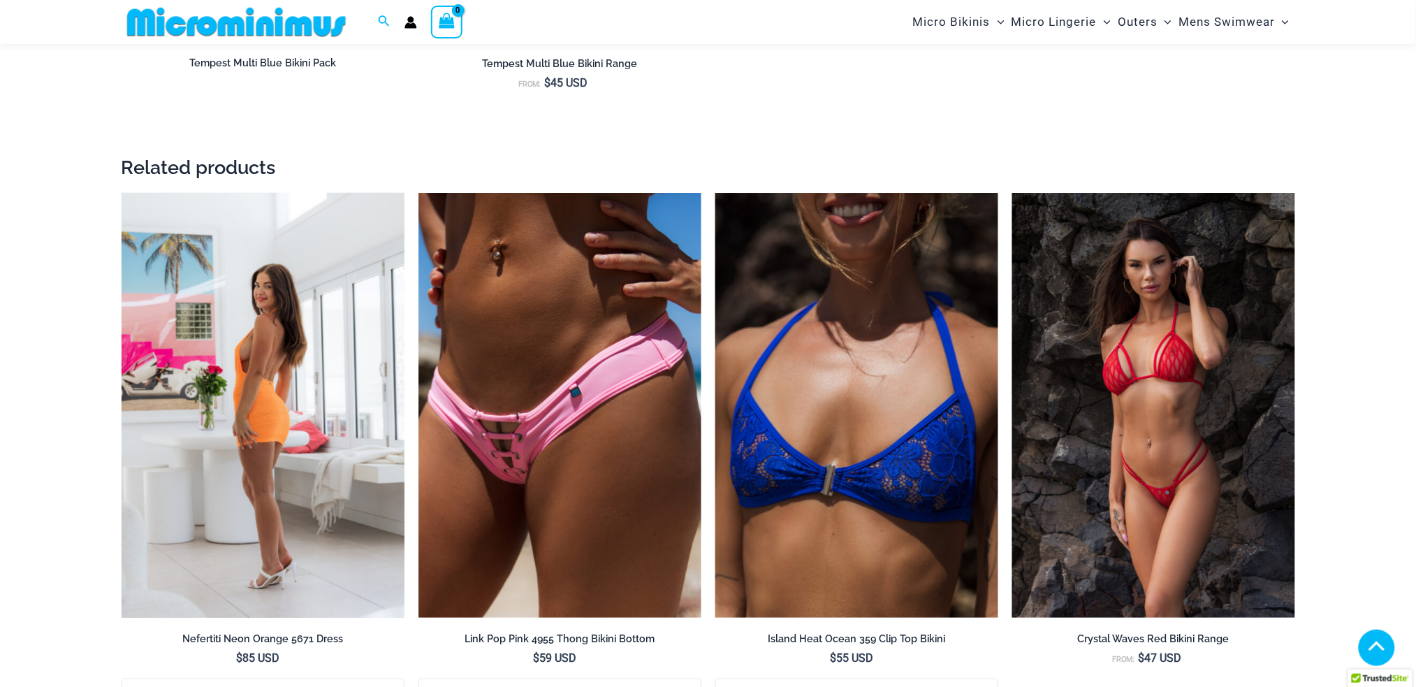
scroll to position [2037, 0]
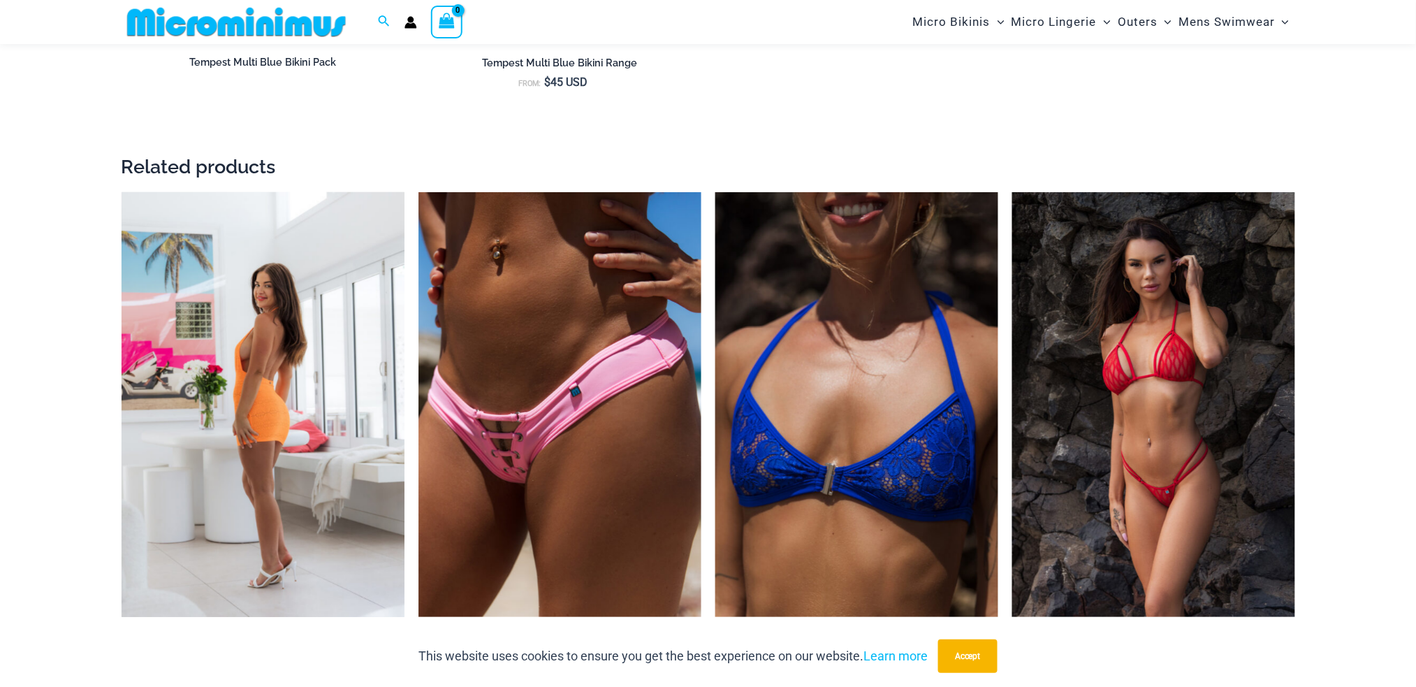
click at [244, 266] on img at bounding box center [263, 404] width 283 height 425
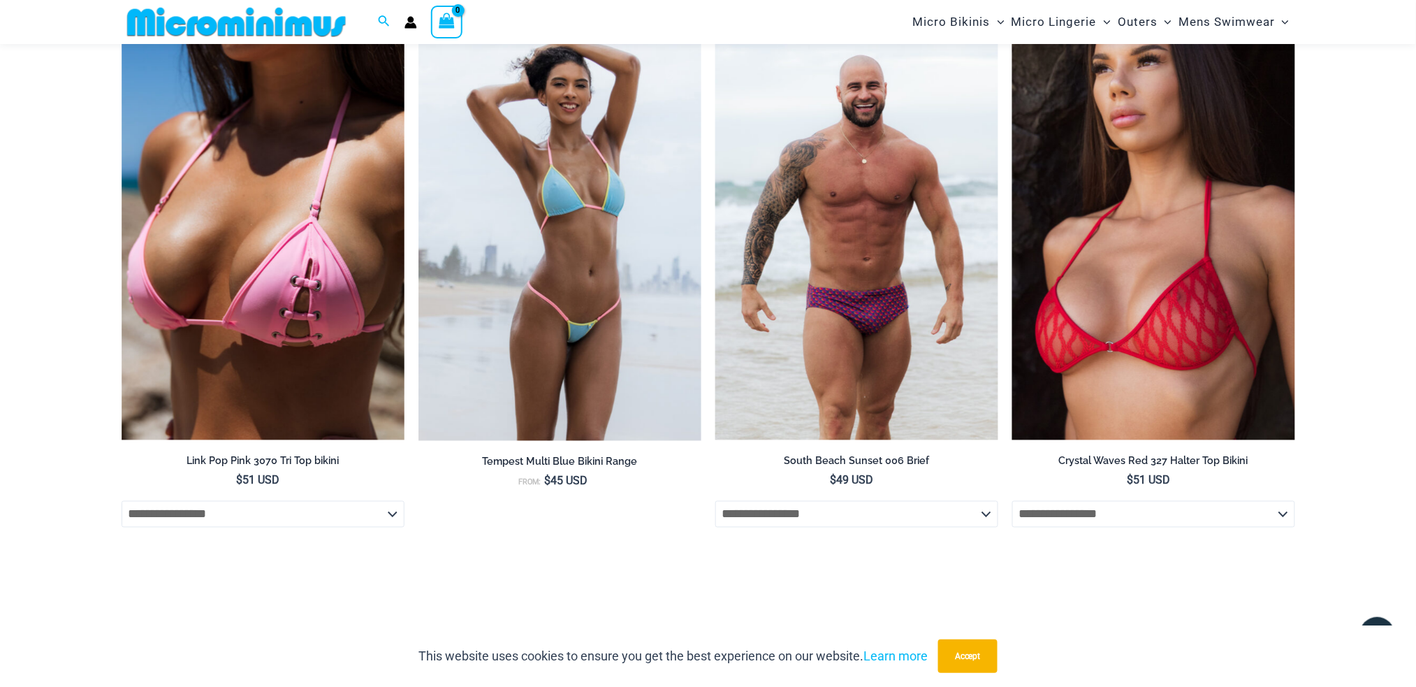
scroll to position [4431, 0]
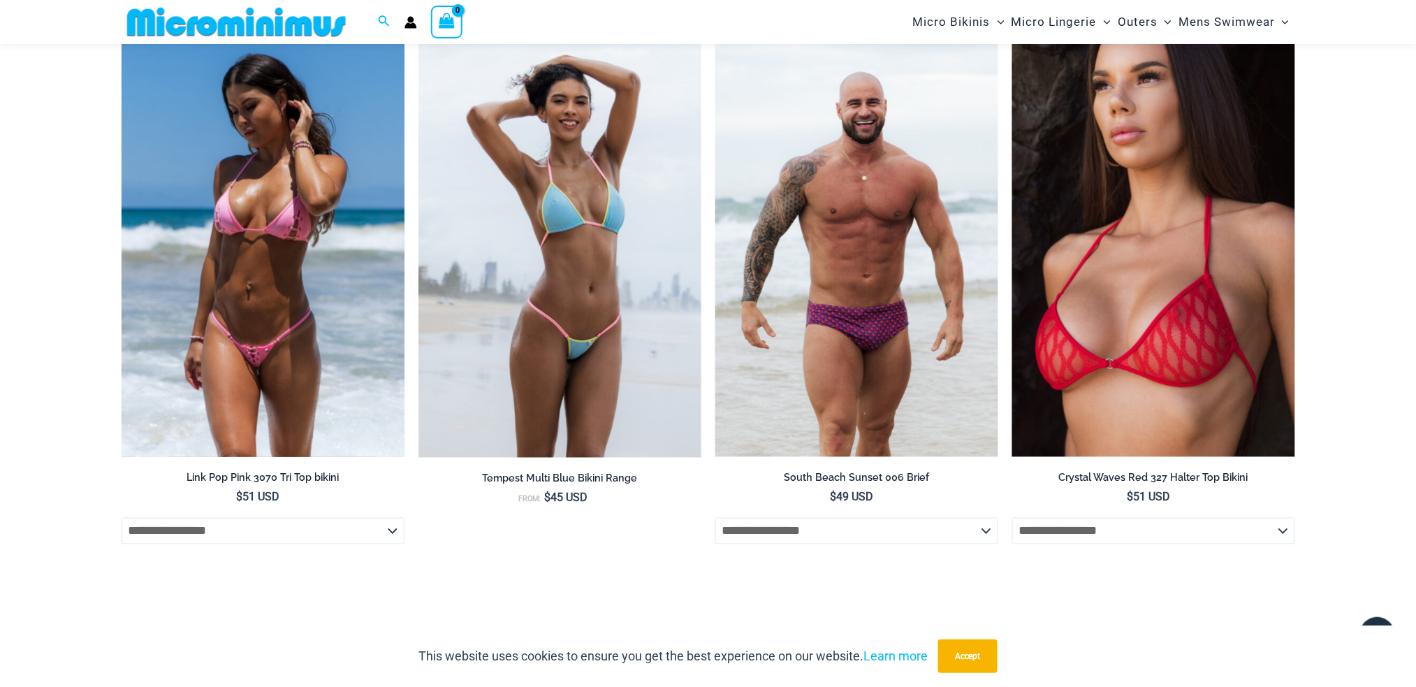
click at [242, 305] on img at bounding box center [263, 244] width 283 height 425
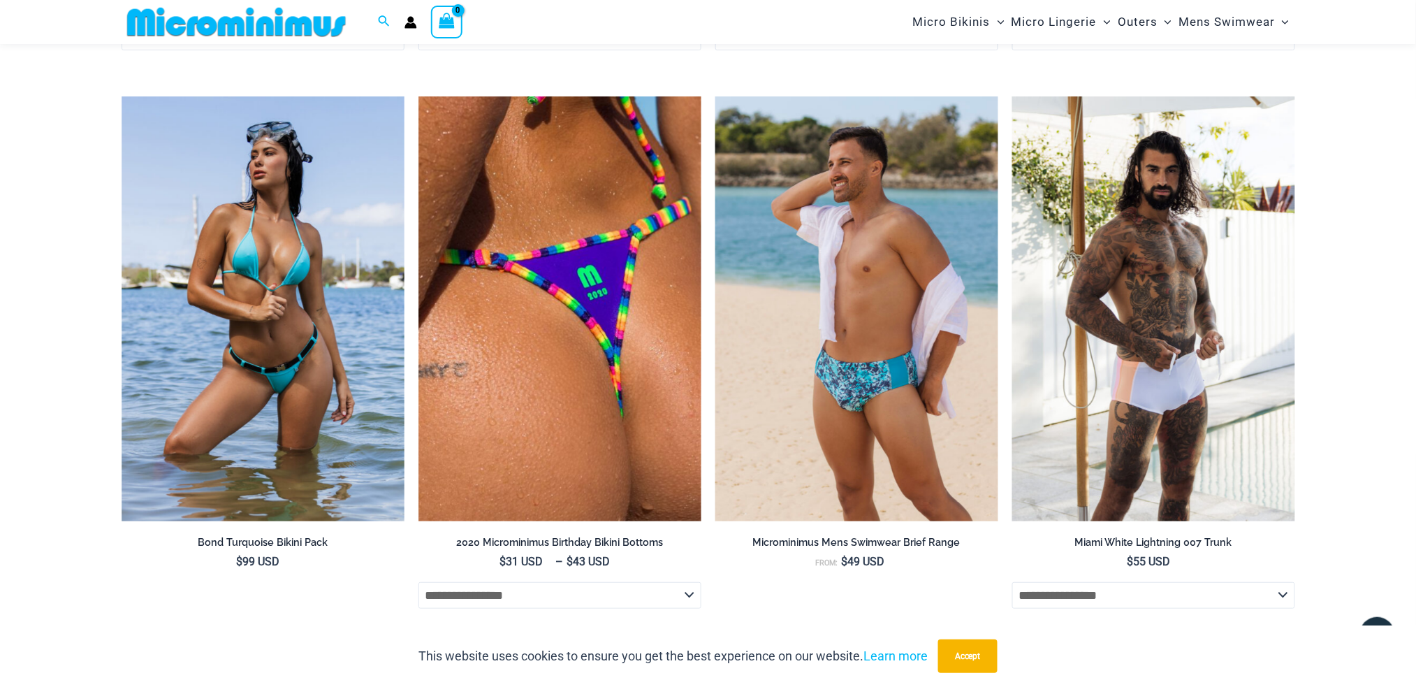
scroll to position [3779, 0]
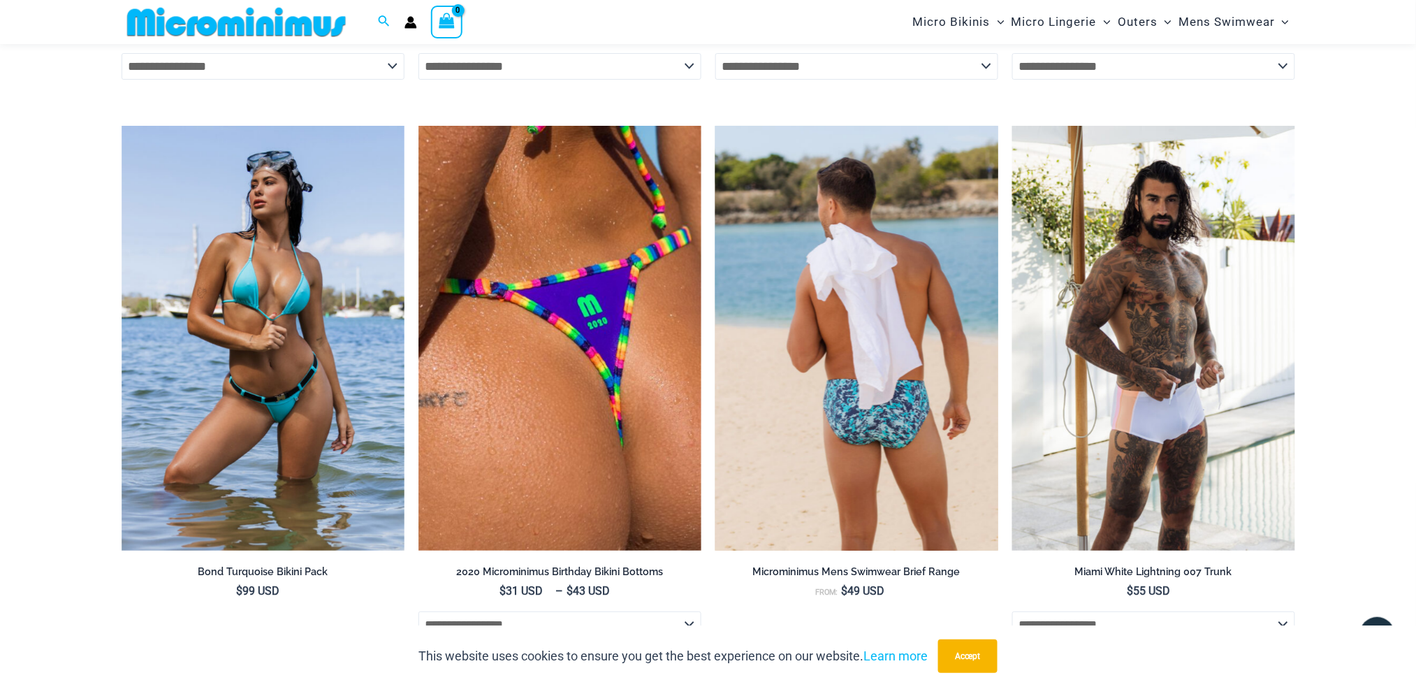
click at [829, 347] on img at bounding box center [857, 338] width 283 height 425
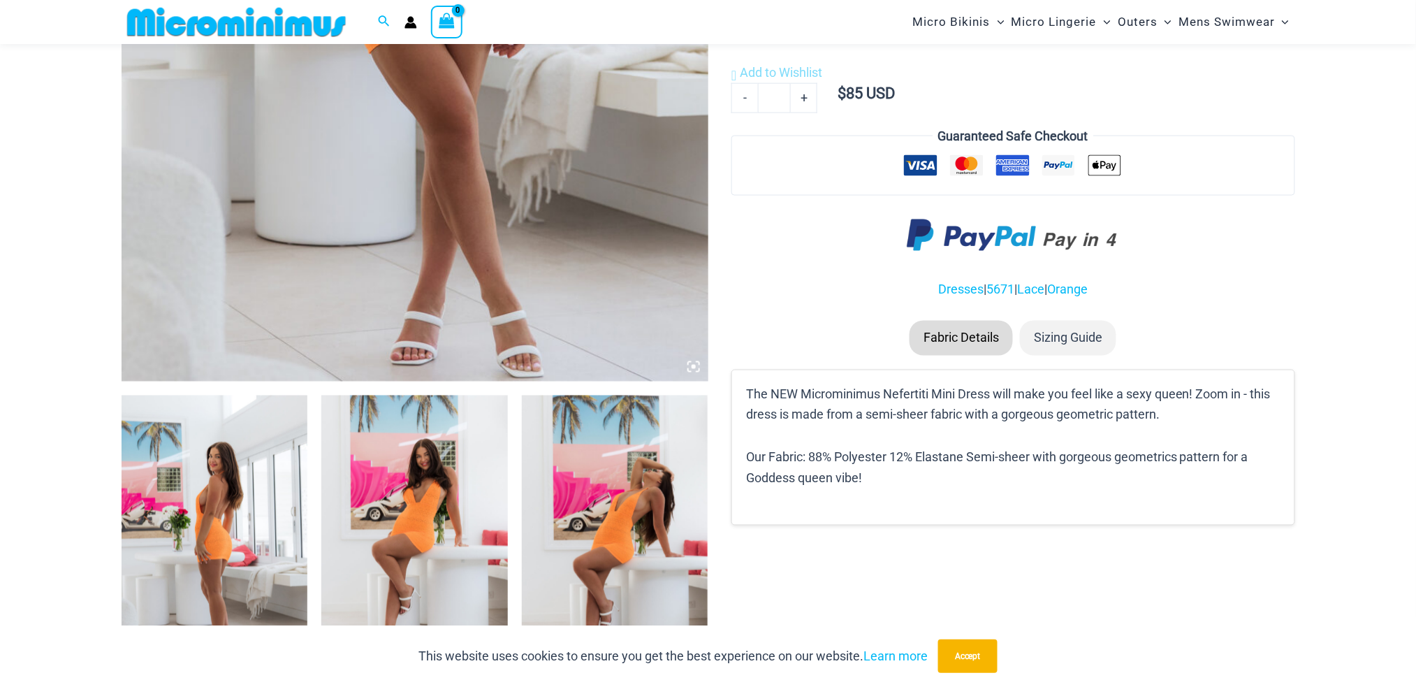
scroll to position [639, 0]
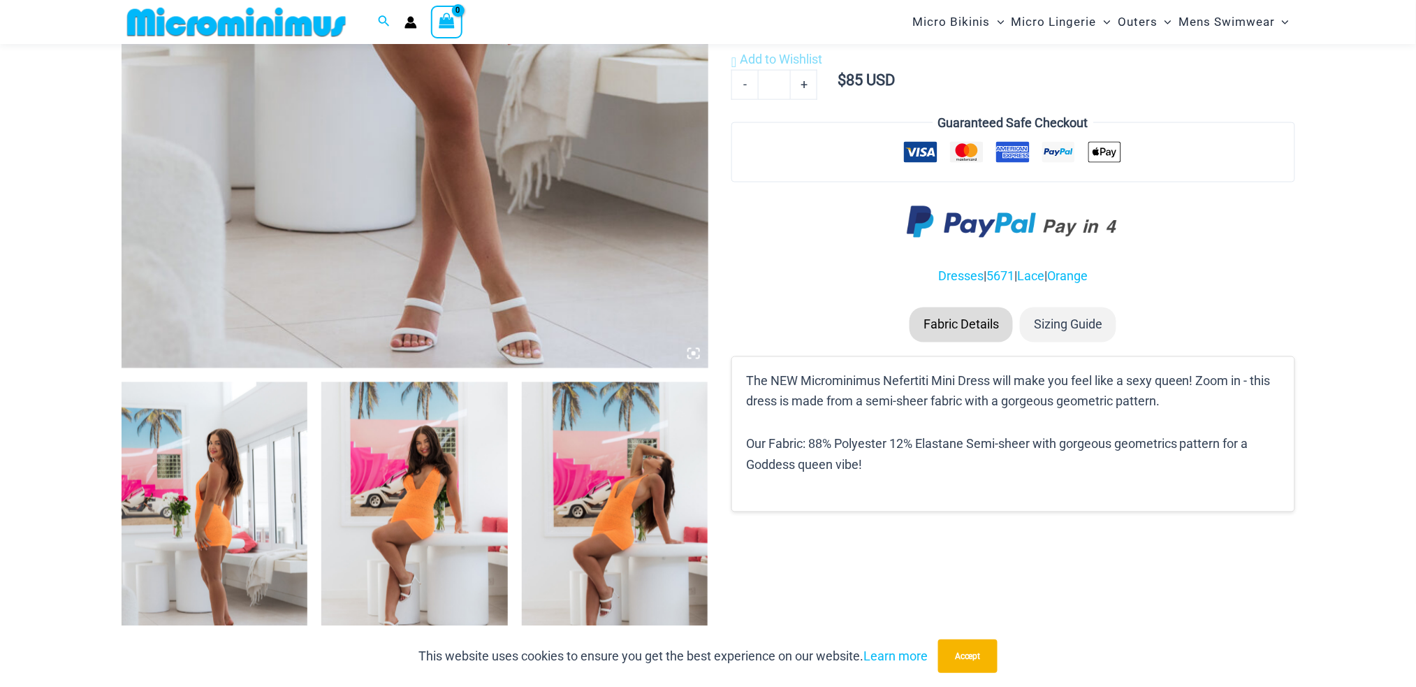
click at [246, 451] on img at bounding box center [215, 522] width 187 height 280
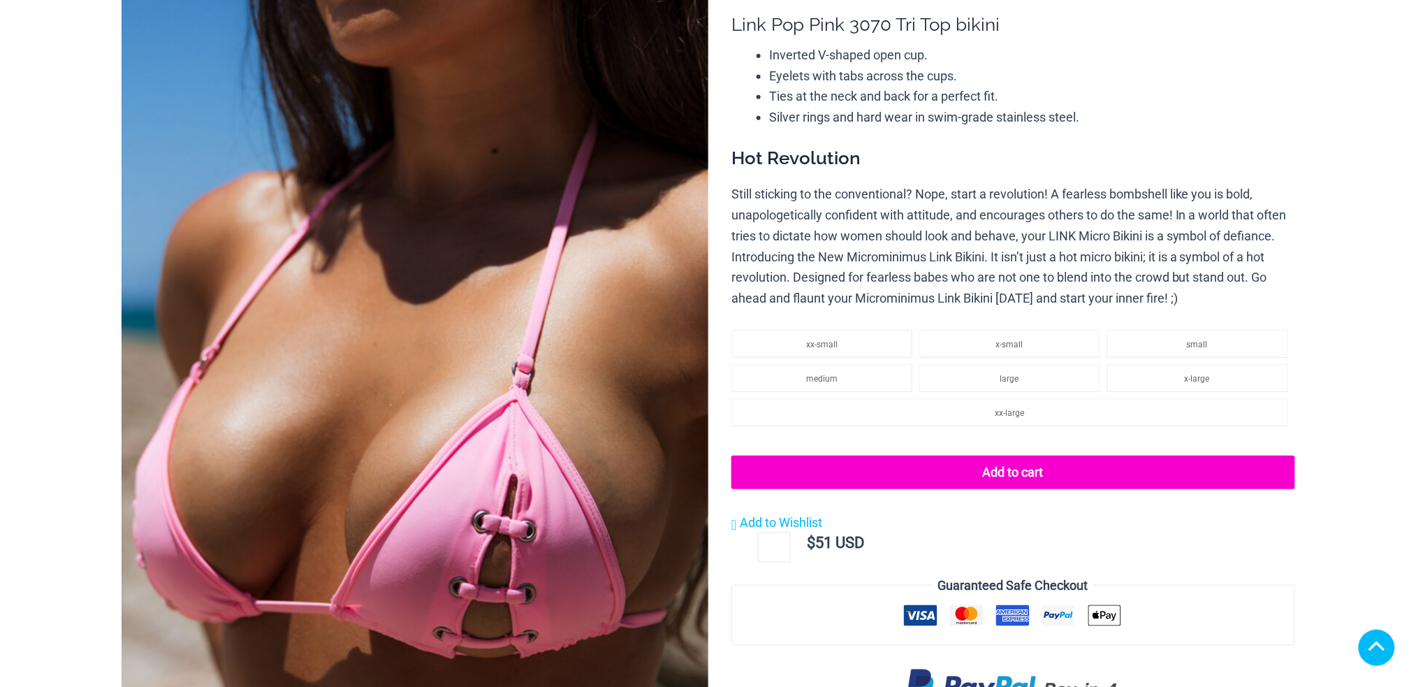
scroll to position [505, 0]
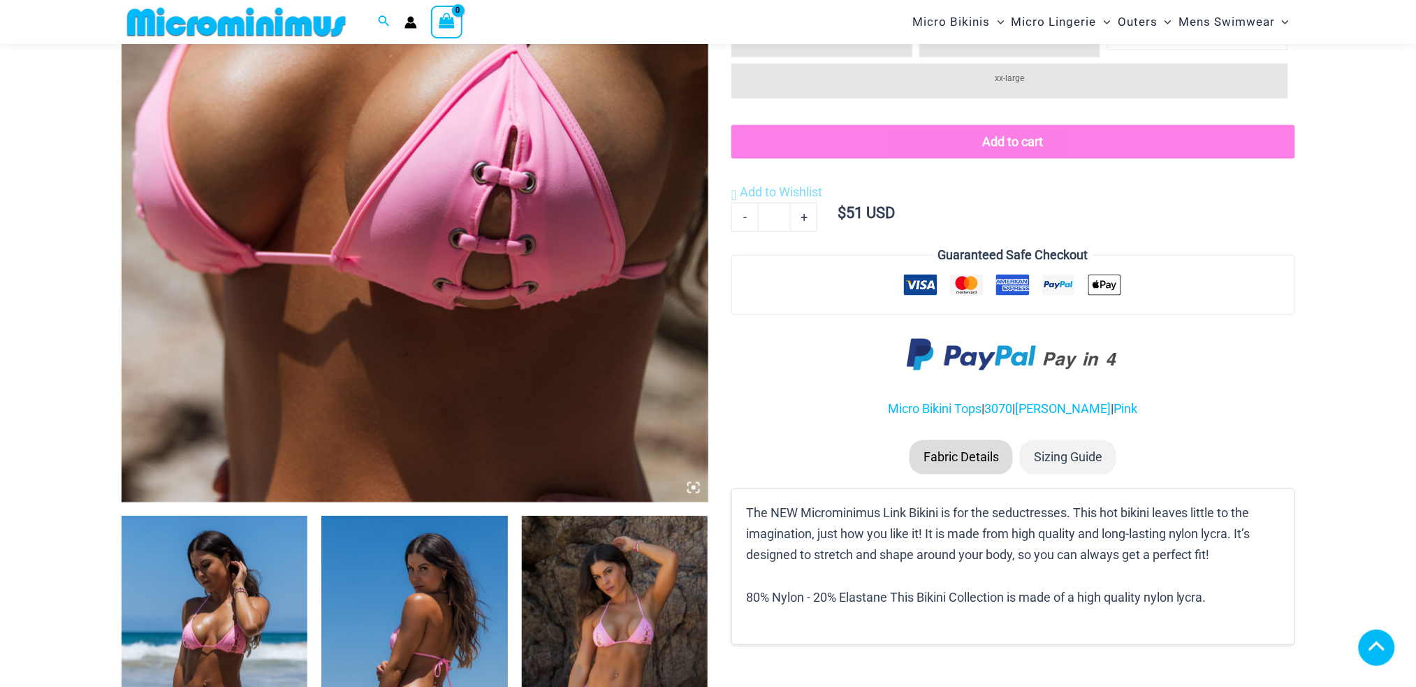
click at [183, 516] on img at bounding box center [215, 656] width 187 height 280
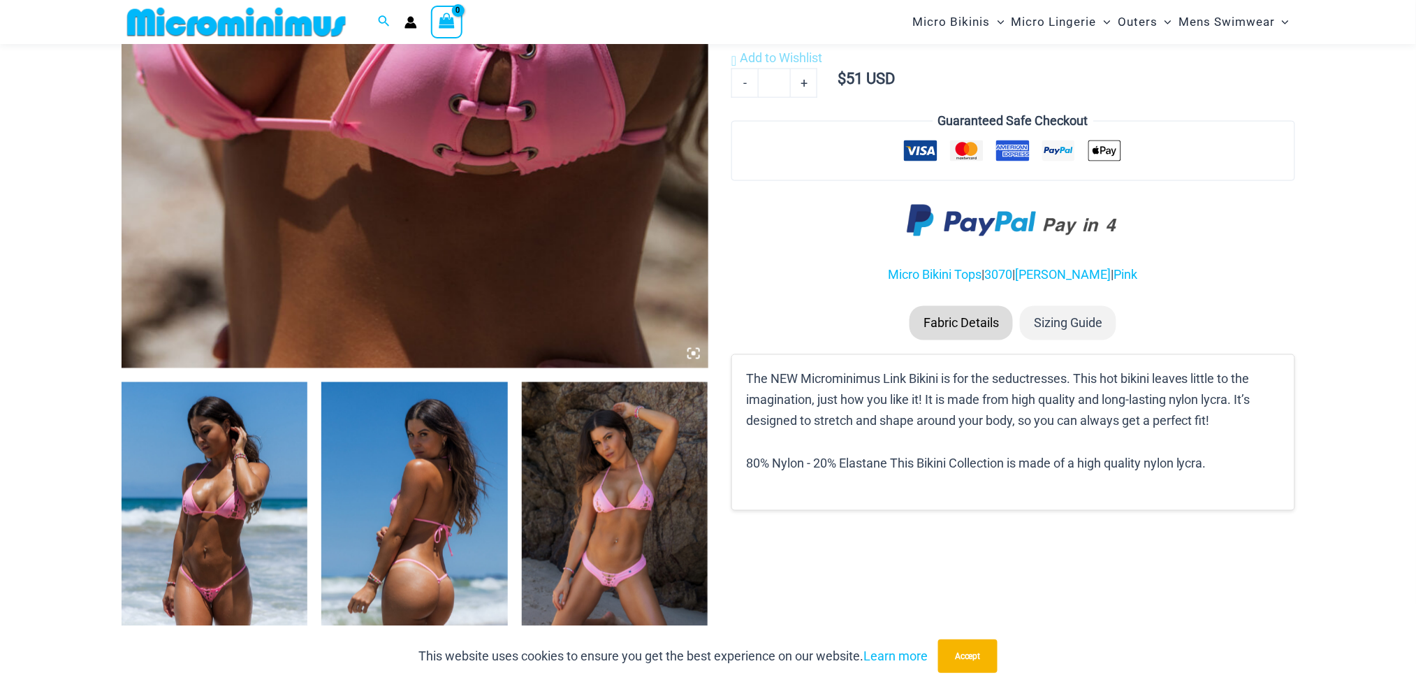
click at [203, 491] on img at bounding box center [215, 522] width 187 height 280
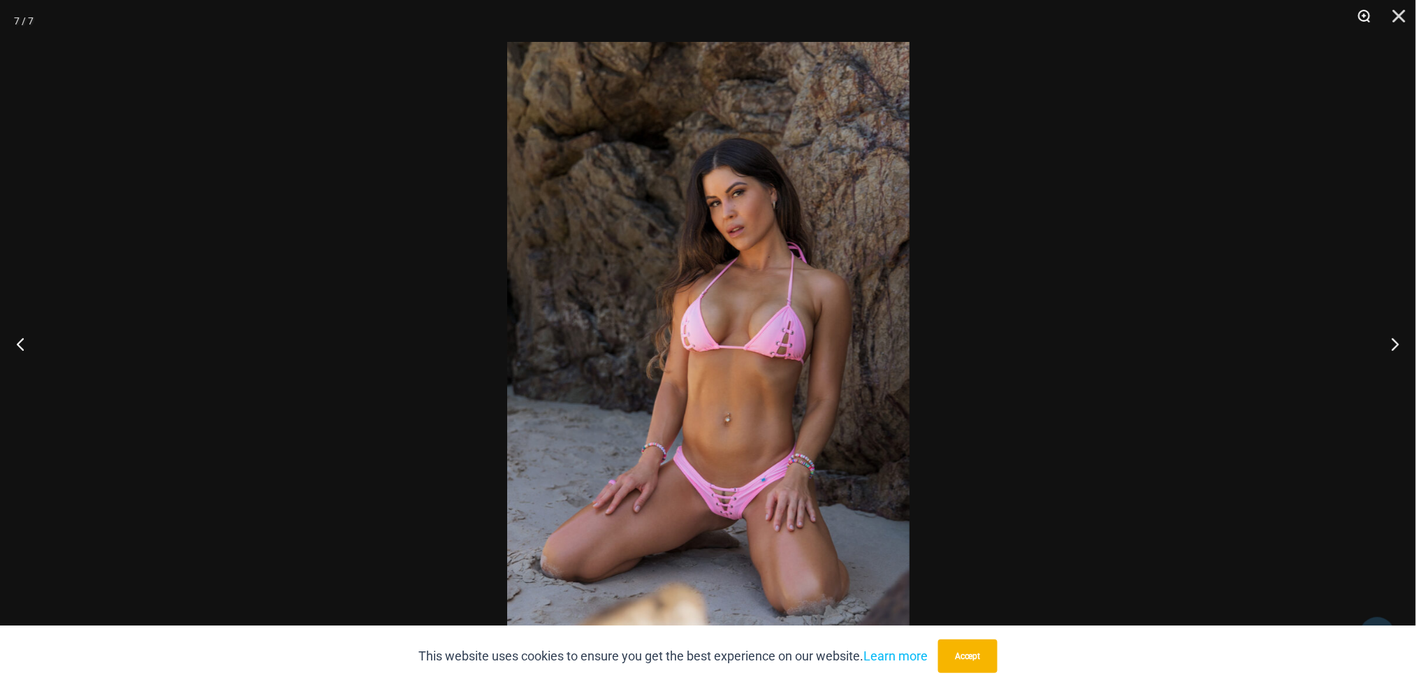
click at [1366, 15] on button "Zoom" at bounding box center [1359, 21] width 35 height 42
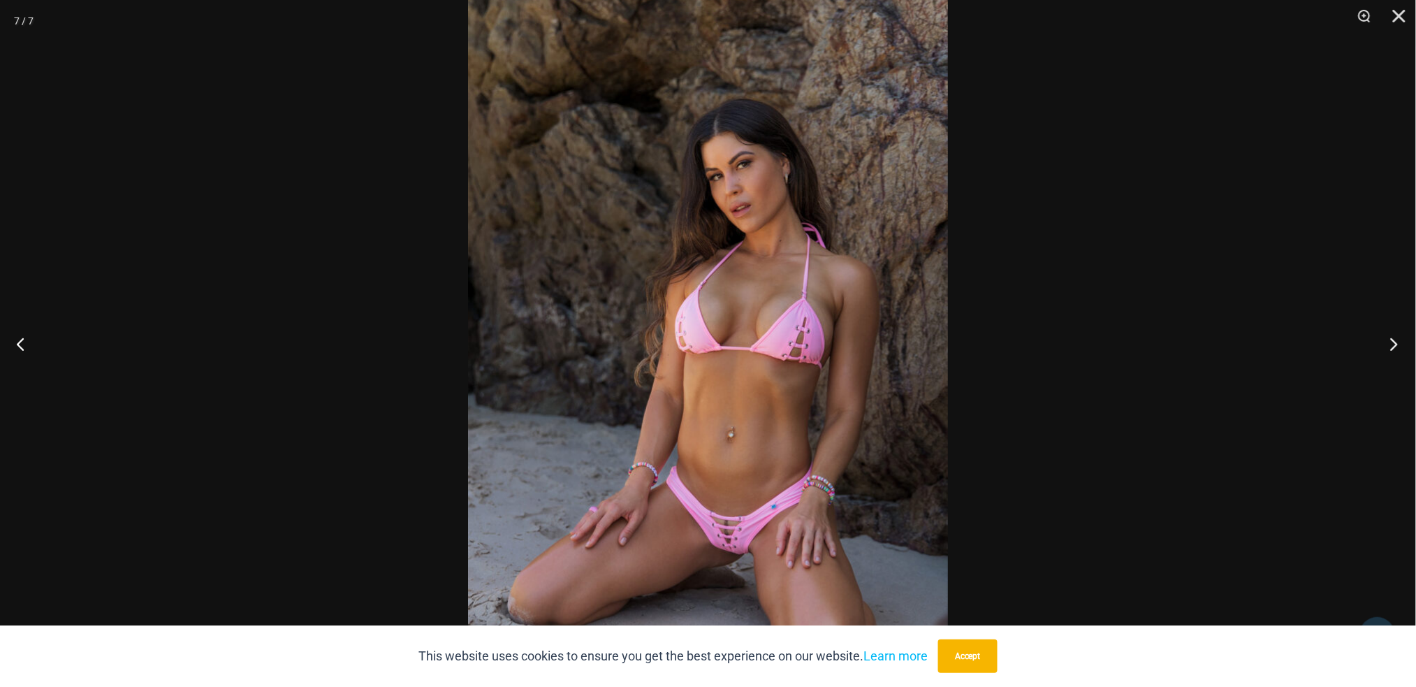
click at [1392, 341] on button "Next" at bounding box center [1390, 344] width 52 height 70
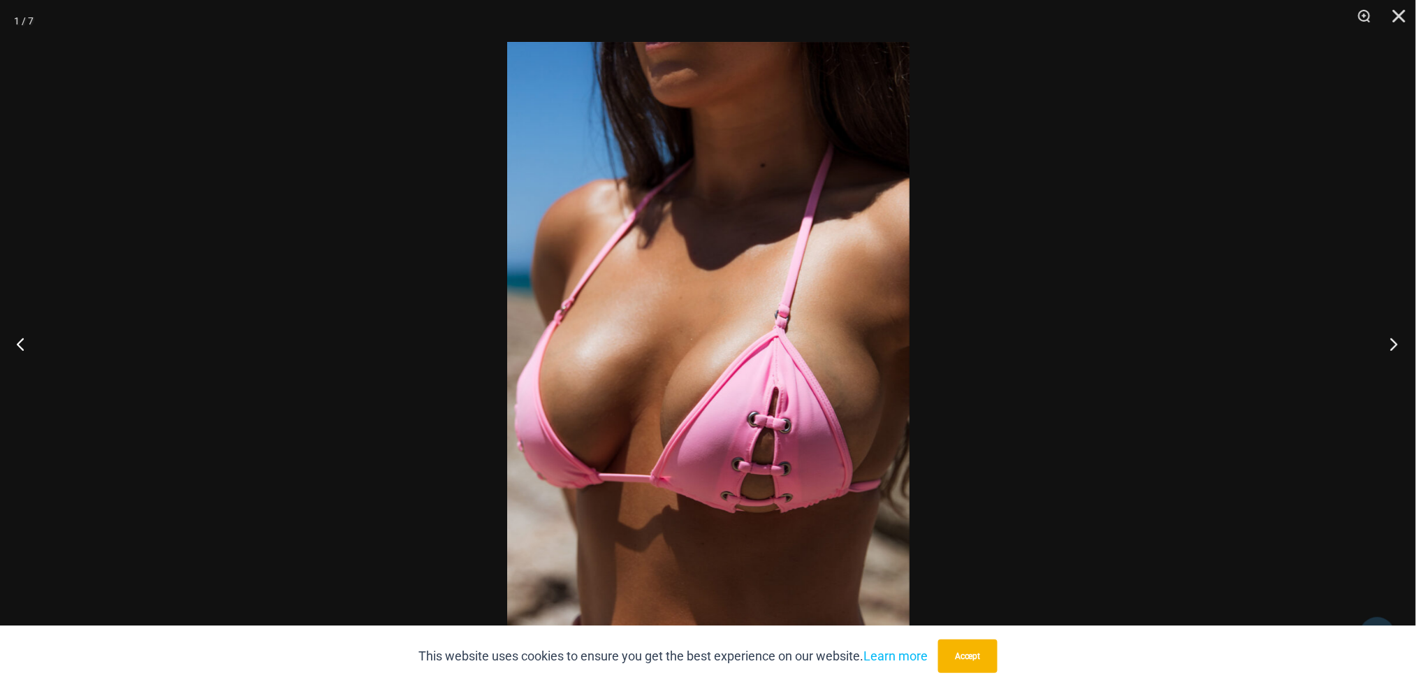
click at [1392, 341] on button "Next" at bounding box center [1390, 344] width 52 height 70
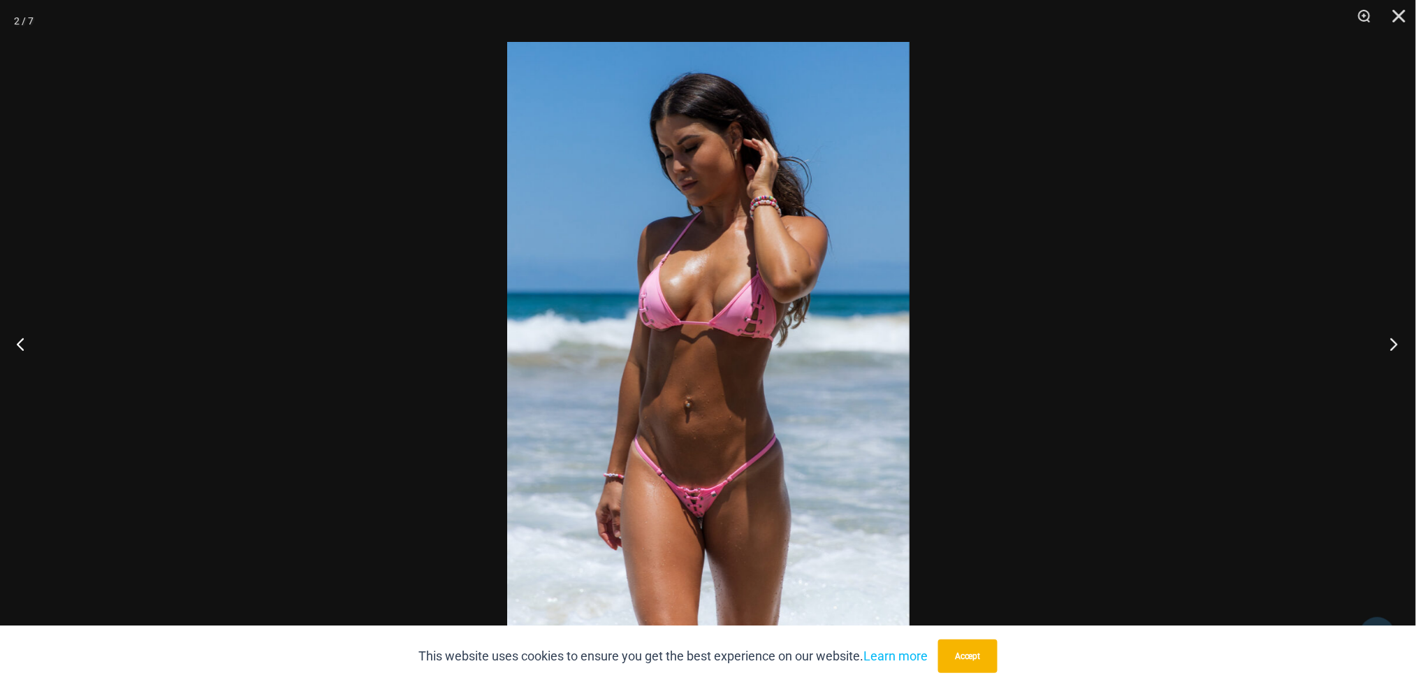
click at [1393, 340] on button "Next" at bounding box center [1390, 344] width 52 height 70
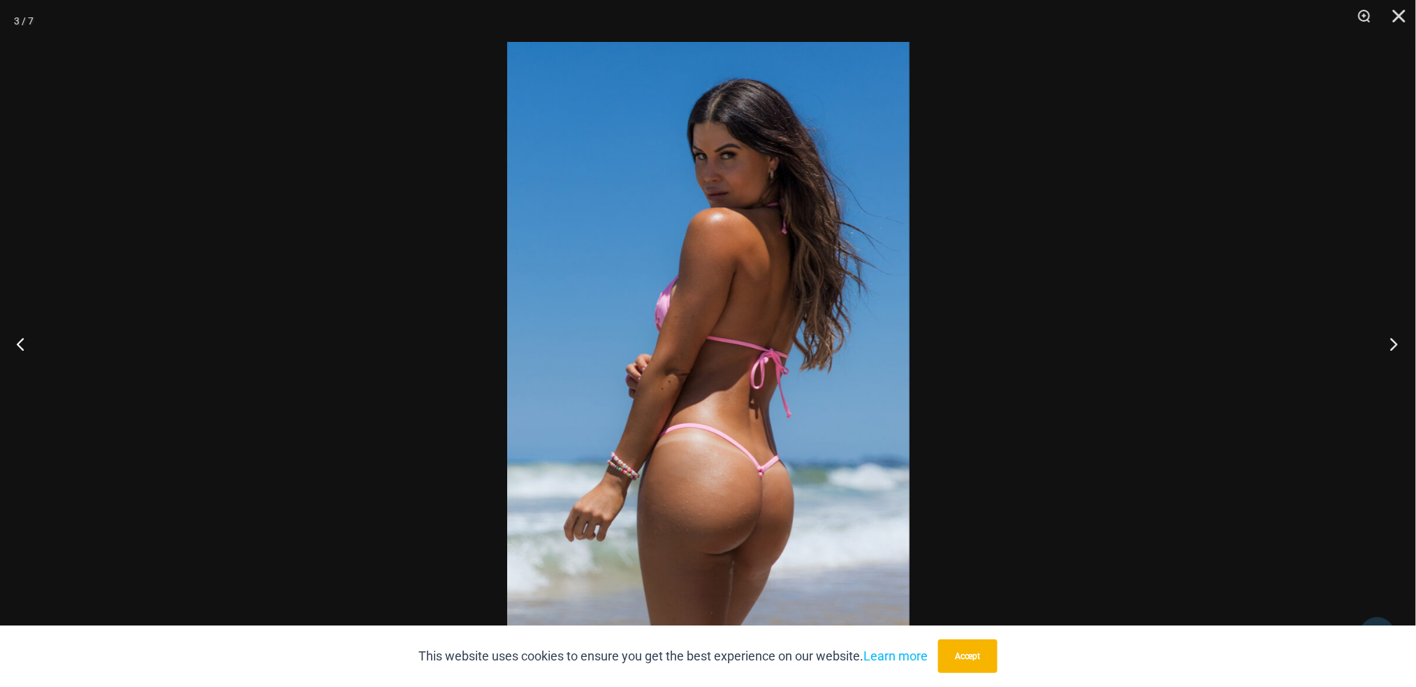
click at [1393, 340] on button "Next" at bounding box center [1390, 344] width 52 height 70
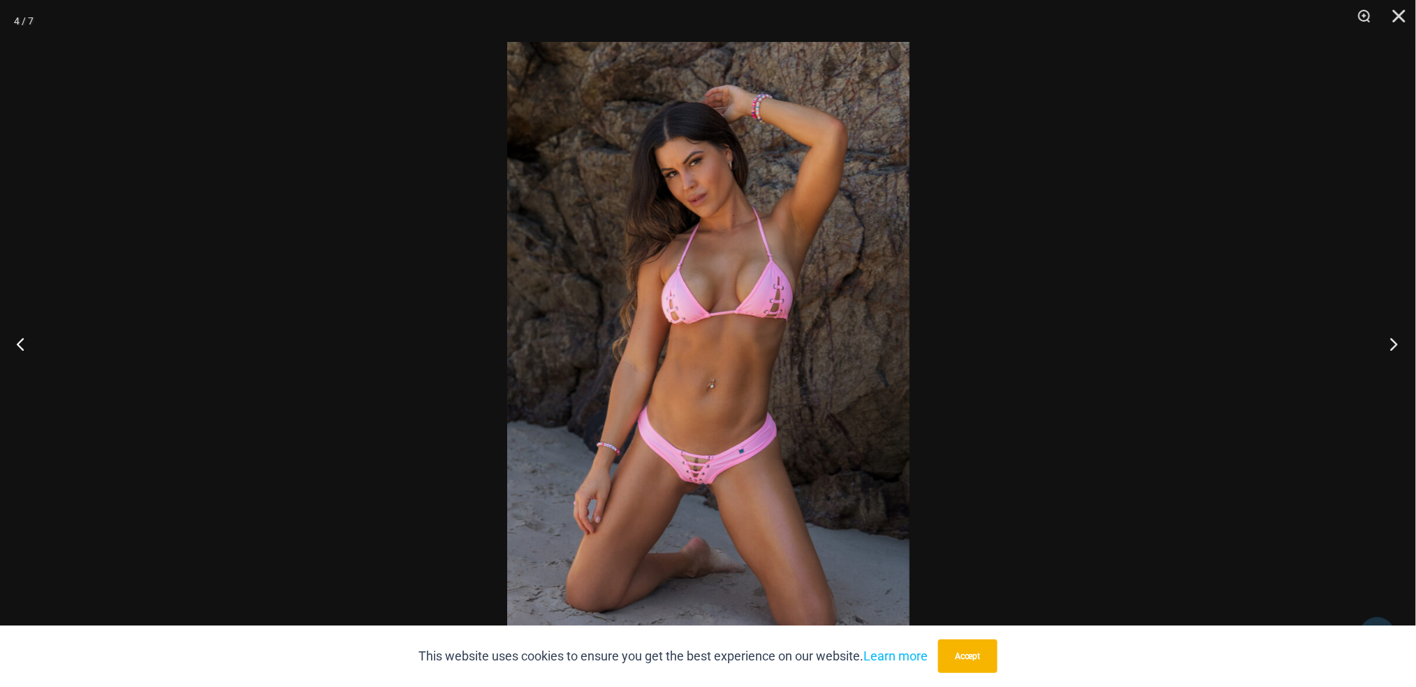
click at [1393, 338] on button "Next" at bounding box center [1390, 344] width 52 height 70
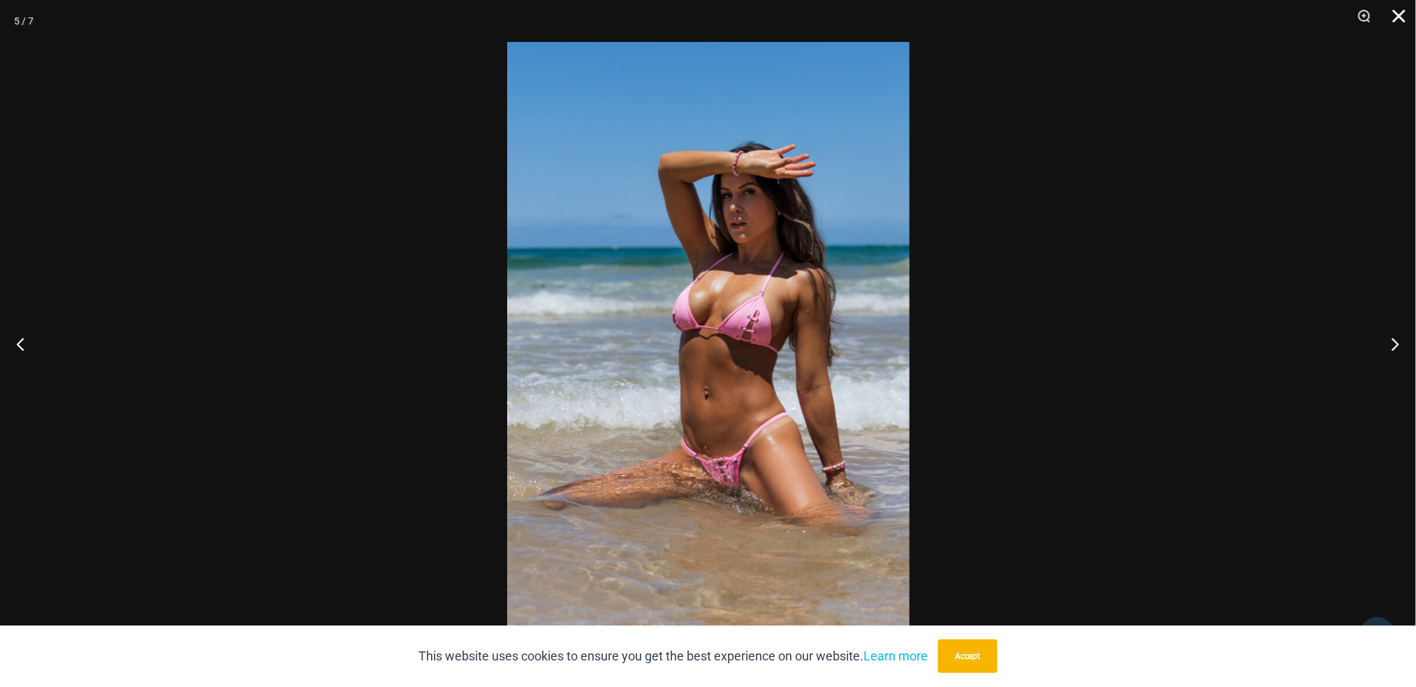
click at [1394, 10] on button "Close" at bounding box center [1394, 21] width 35 height 42
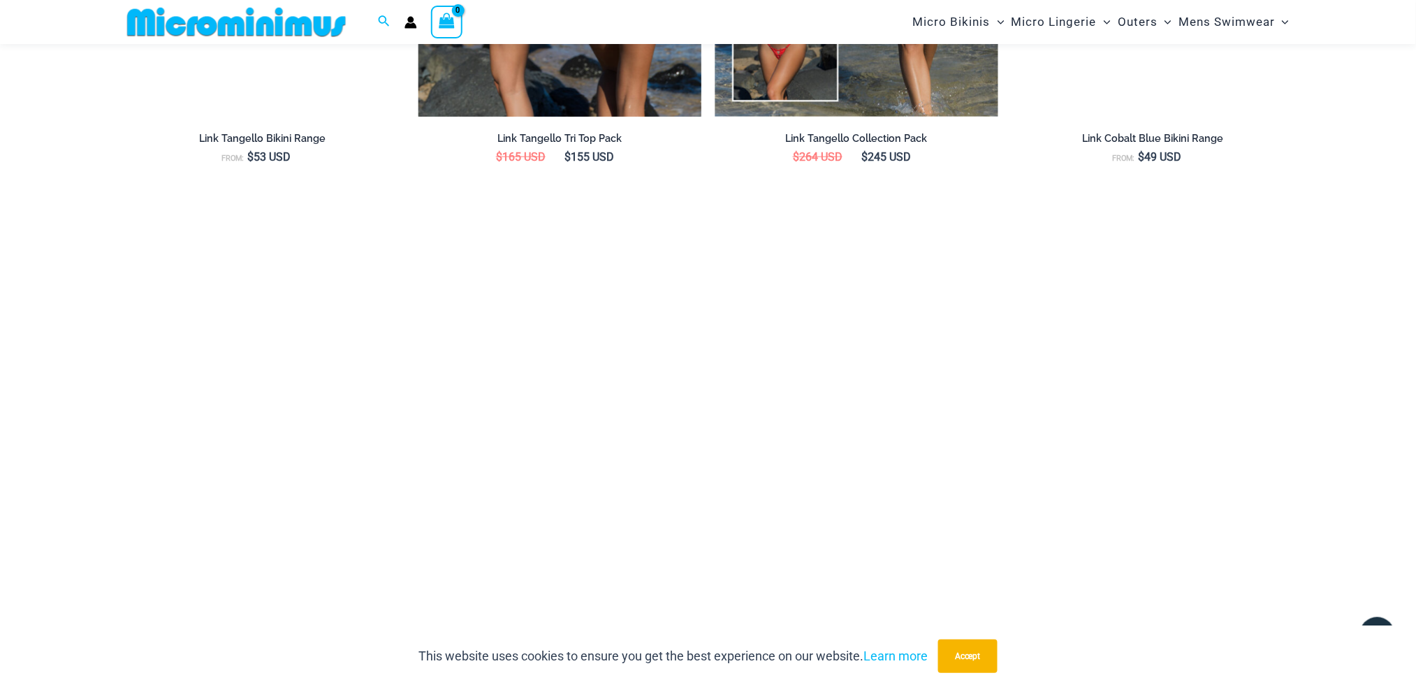
scroll to position [2502, 0]
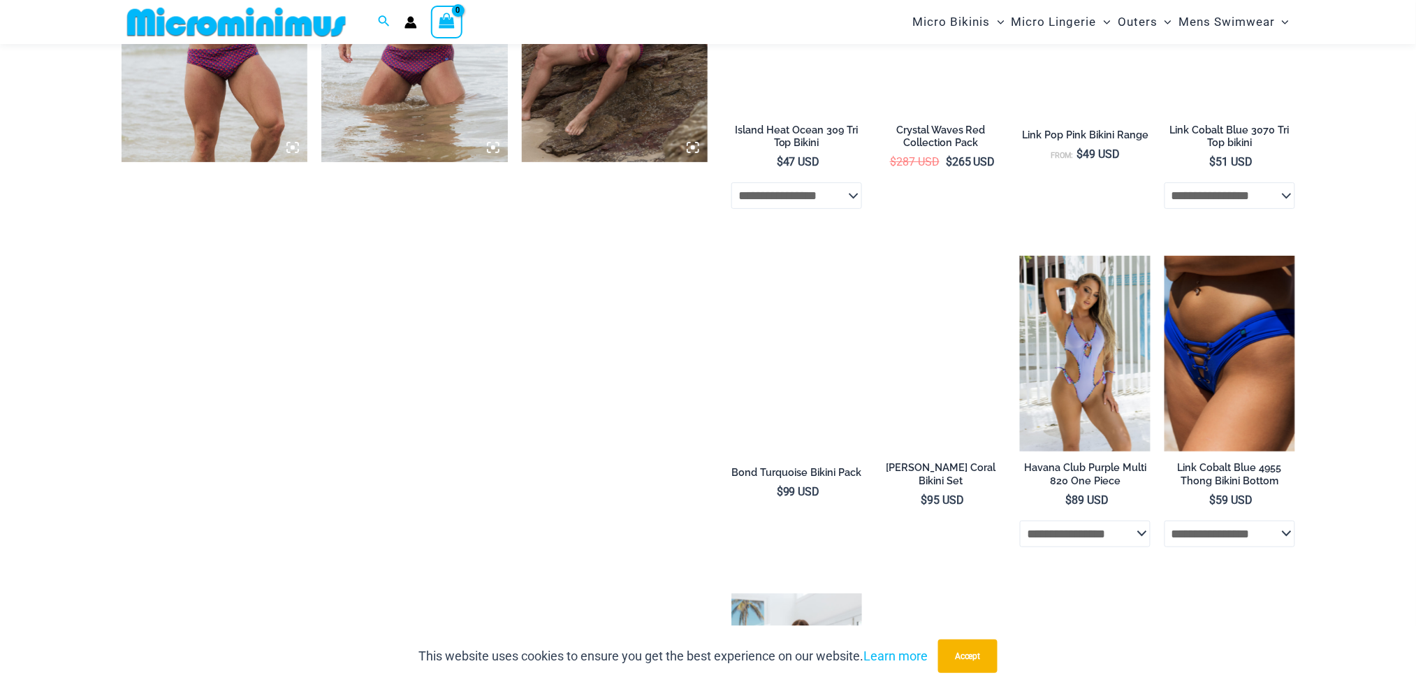
scroll to position [2050, 0]
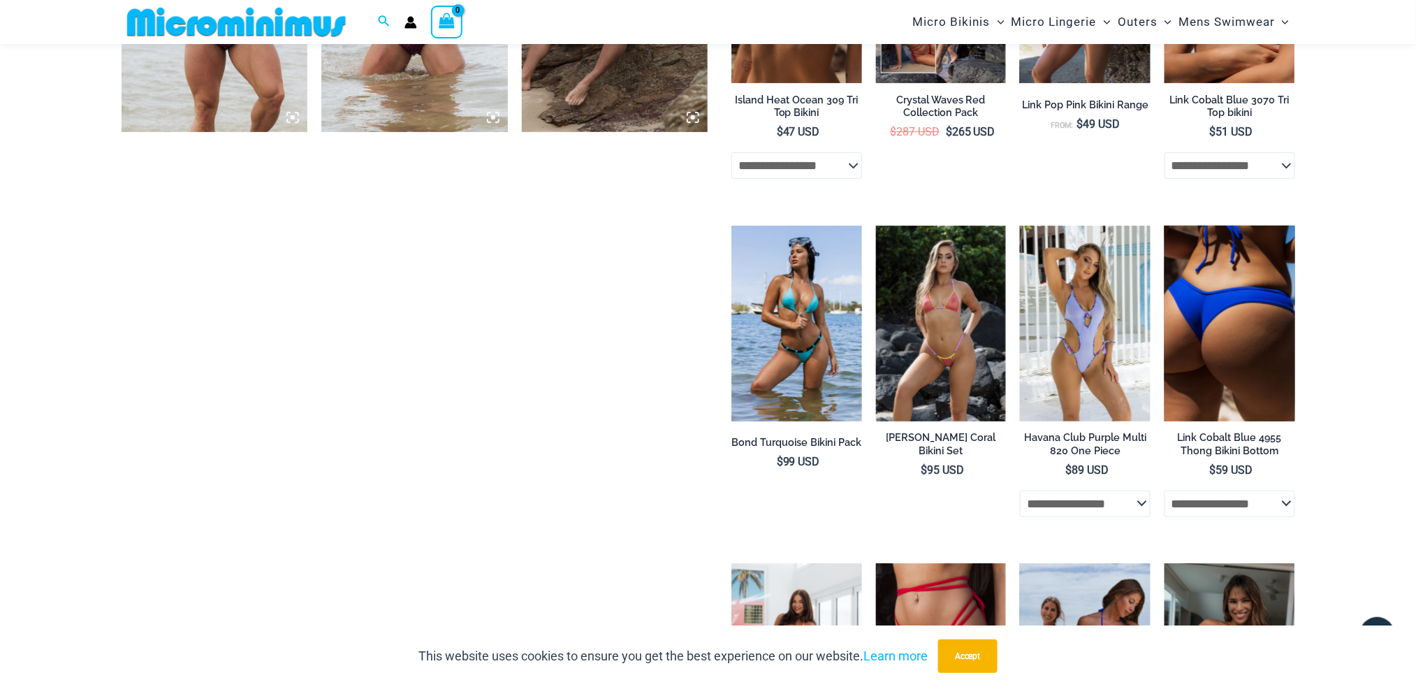
click at [1263, 331] on img at bounding box center [1230, 324] width 131 height 196
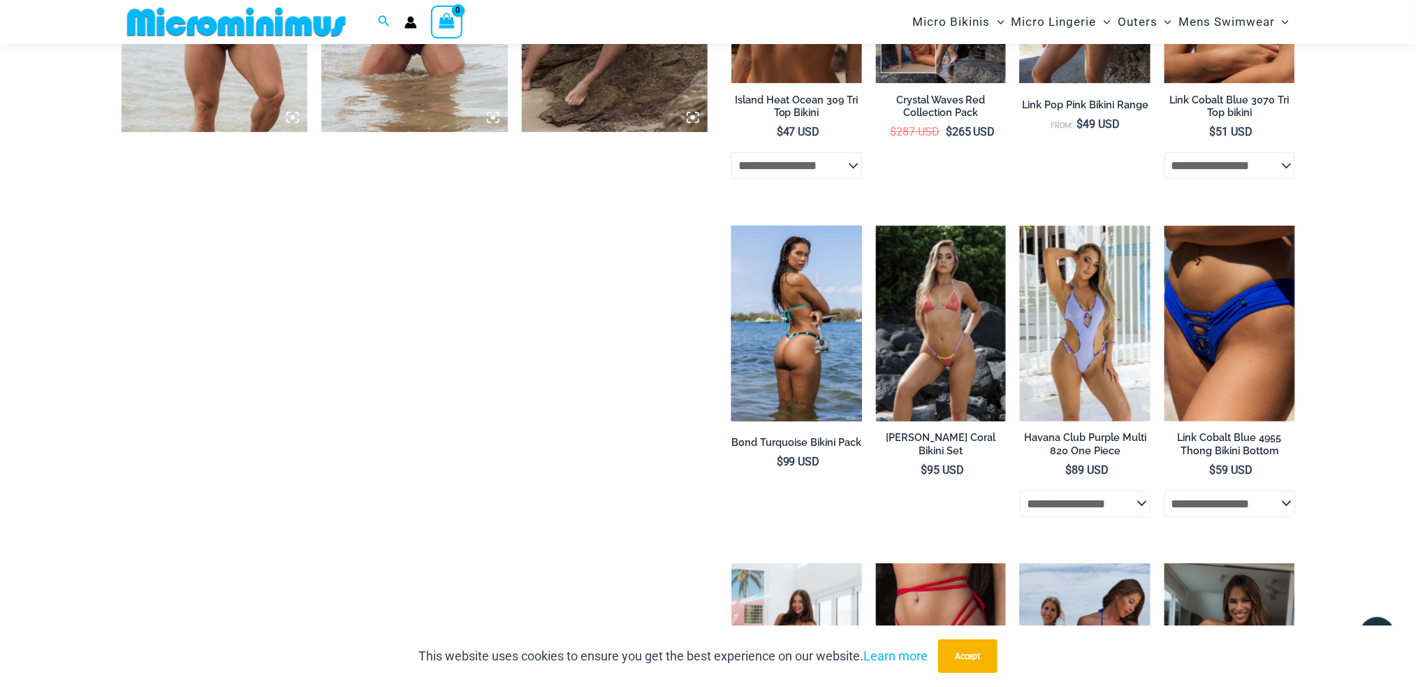
click at [774, 289] on img at bounding box center [797, 324] width 131 height 196
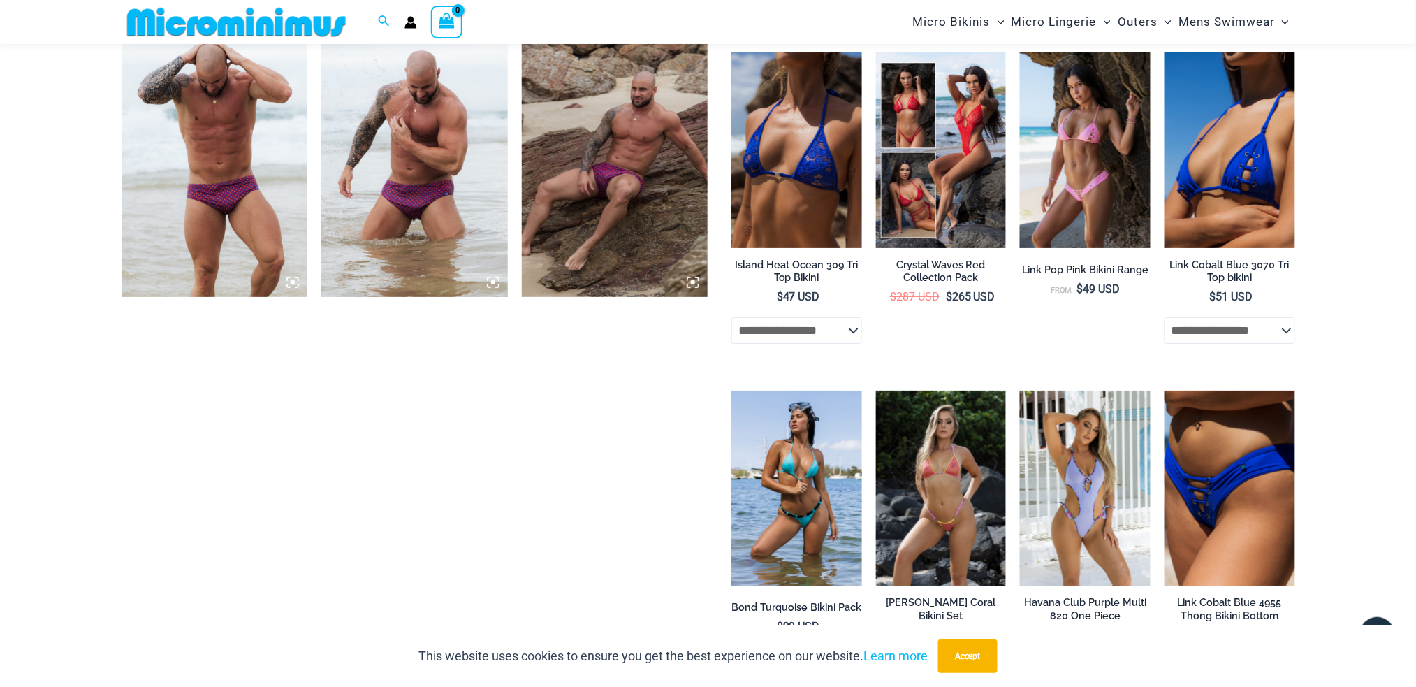
scroll to position [1863, 0]
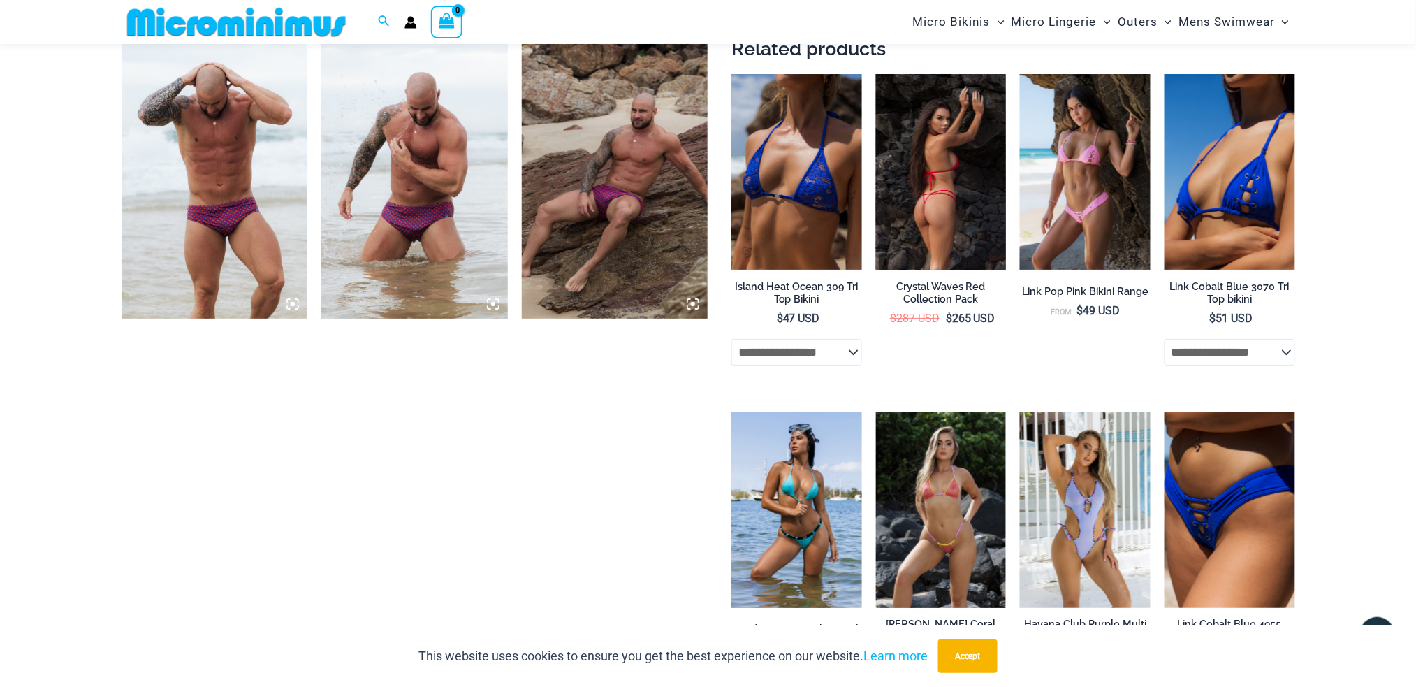
click at [919, 223] on img at bounding box center [941, 172] width 131 height 196
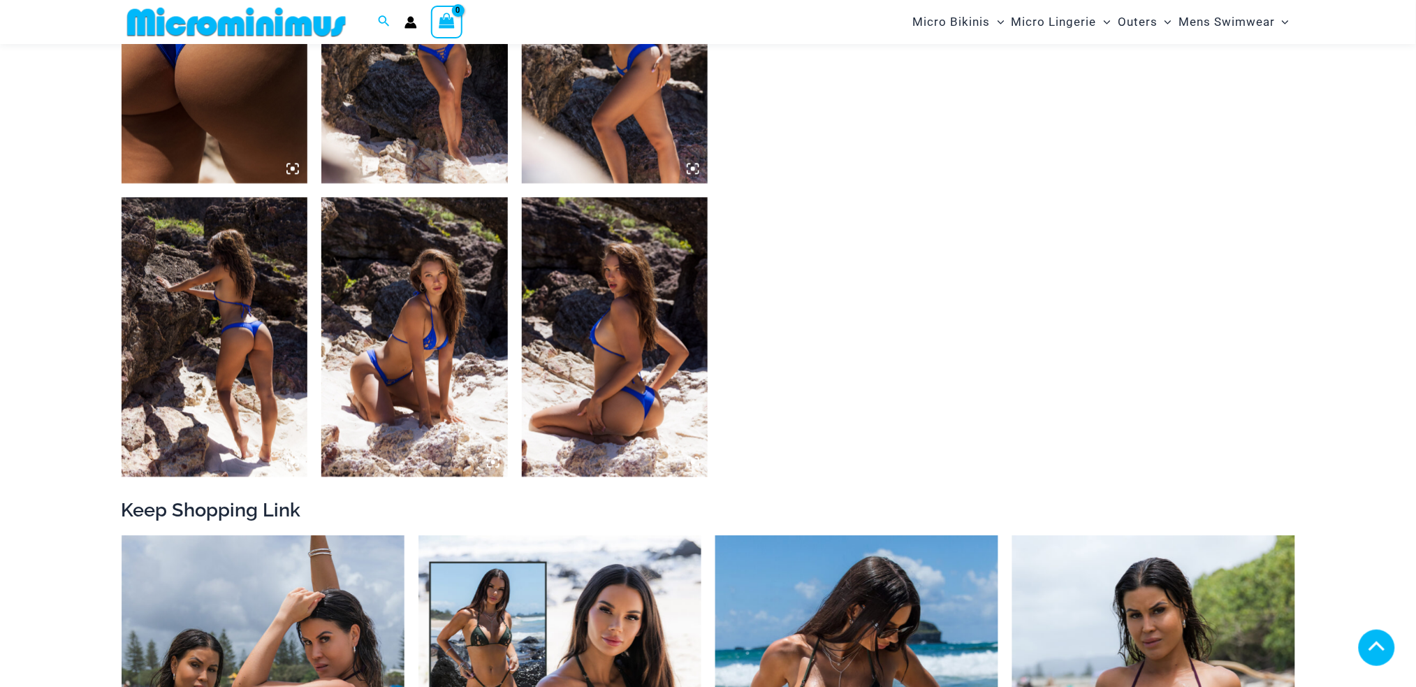
scroll to position [1018, 0]
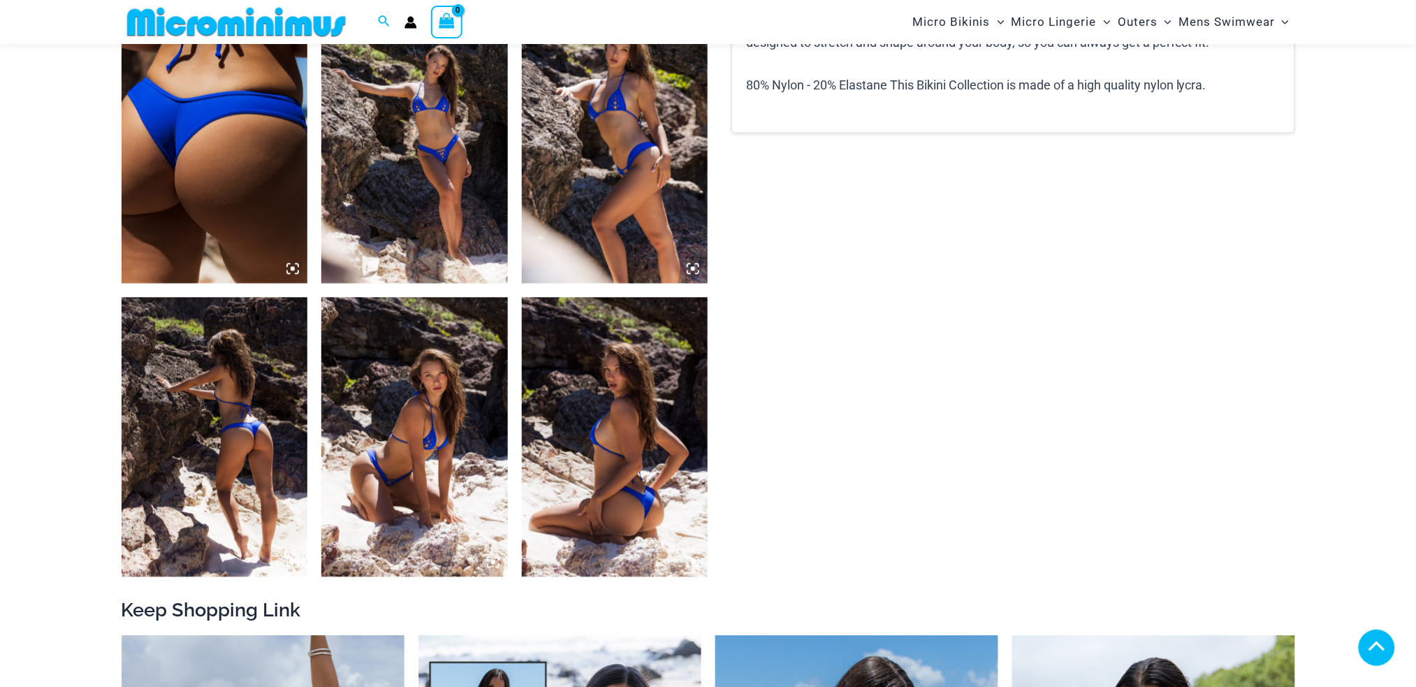
click at [227, 163] on img at bounding box center [215, 143] width 187 height 280
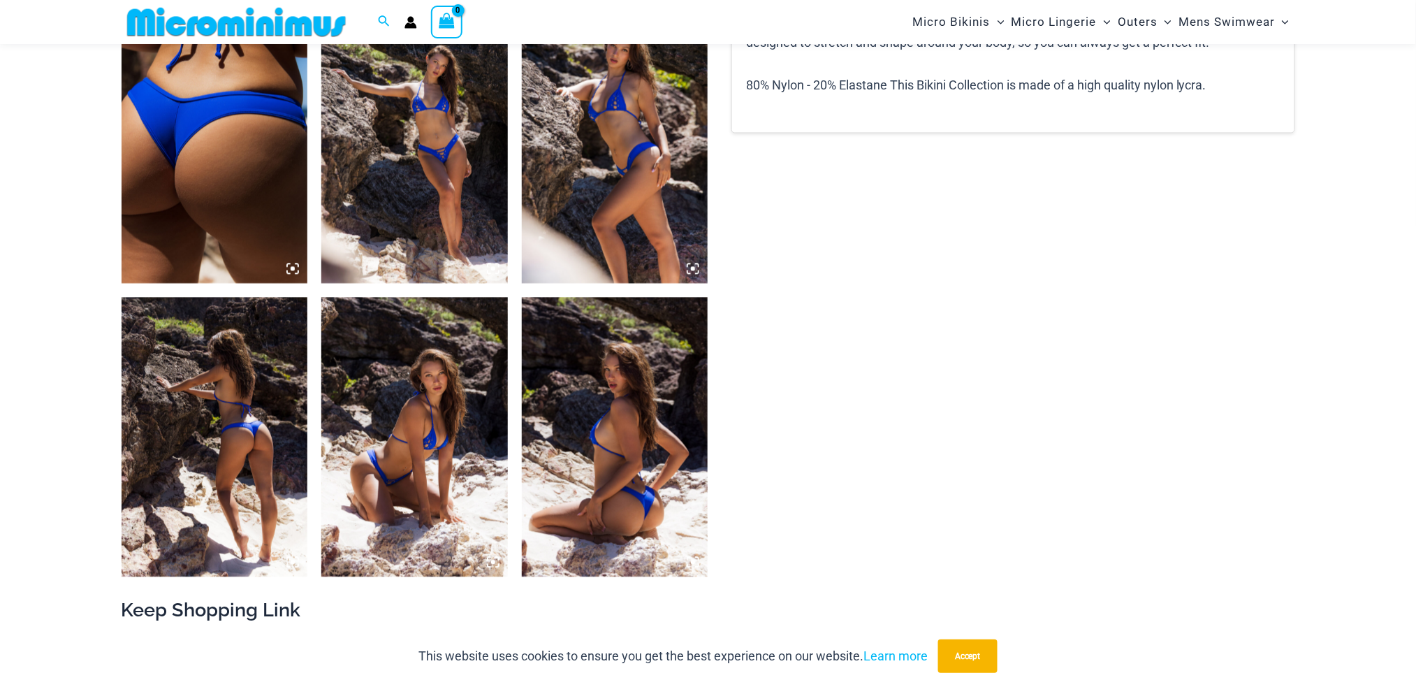
click at [227, 163] on img at bounding box center [215, 143] width 187 height 280
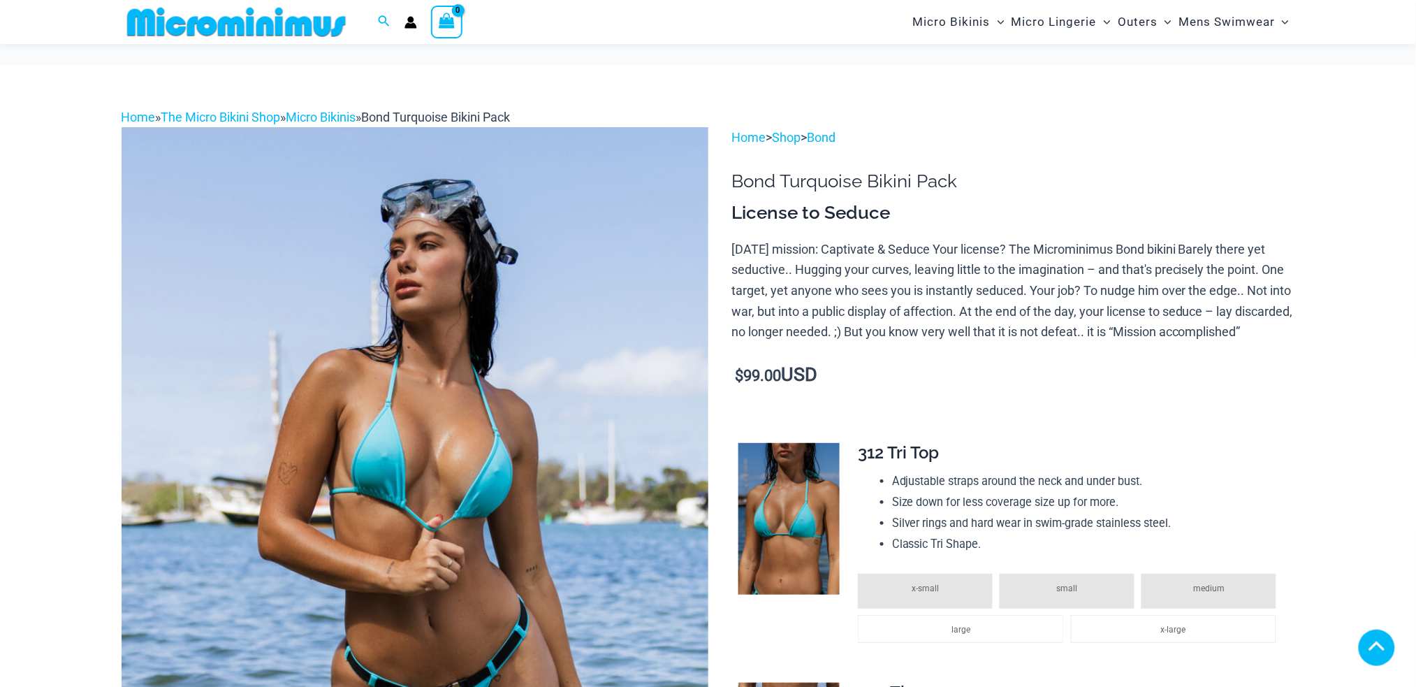
drag, startPoint x: 163, startPoint y: 159, endPoint x: 217, endPoint y: 165, distance: 54.8
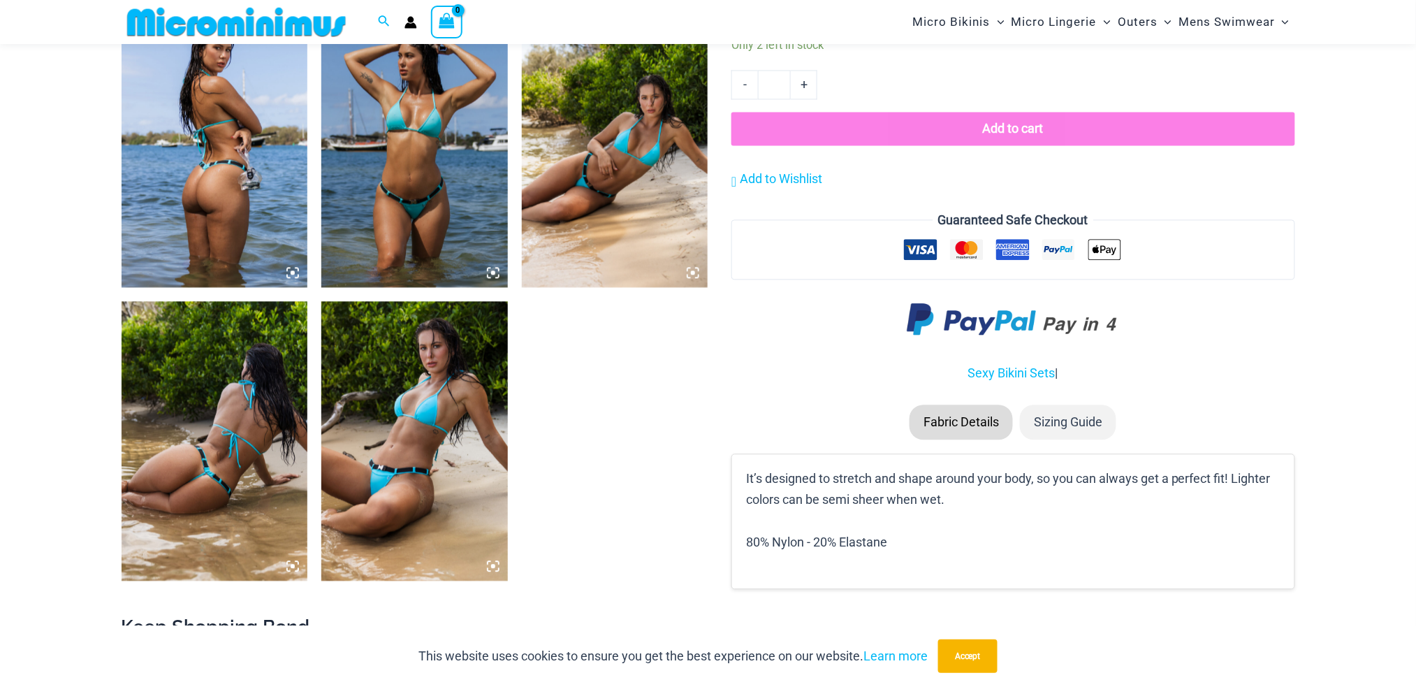
click at [217, 165] on img at bounding box center [215, 148] width 187 height 280
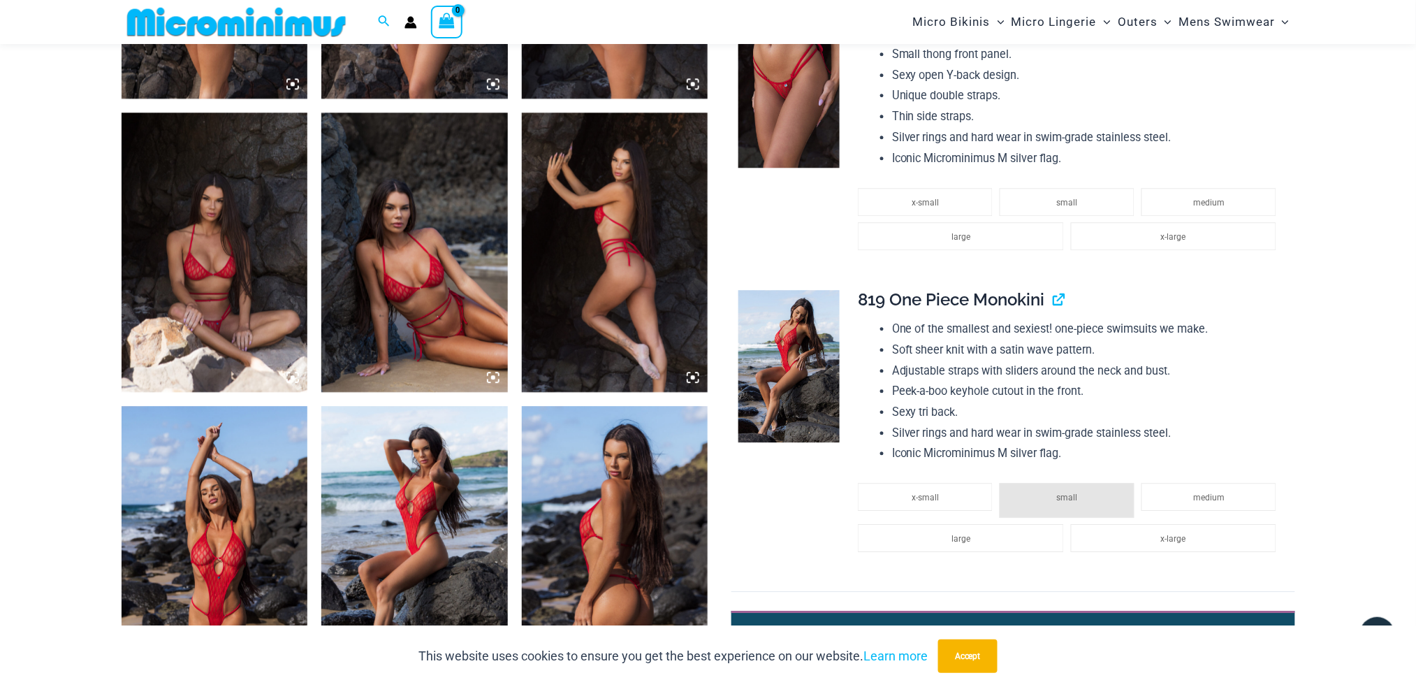
scroll to position [1198, 0]
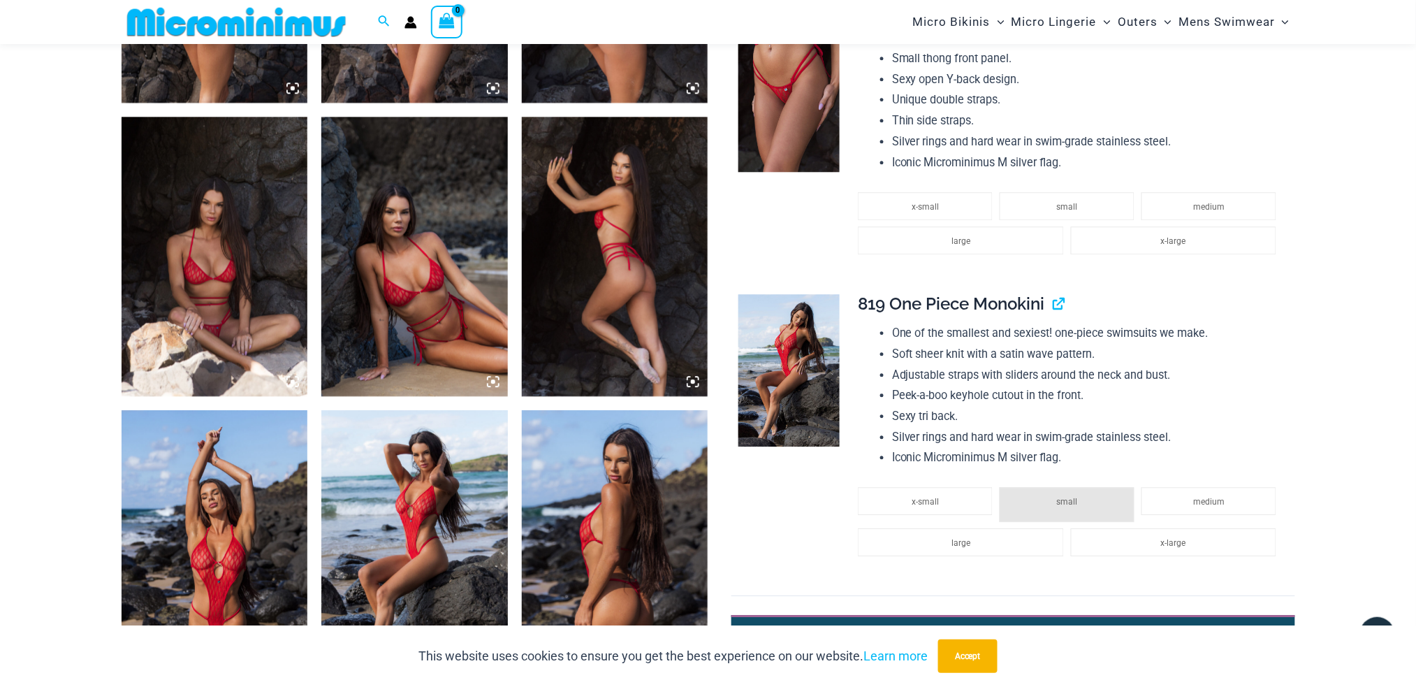
click at [233, 551] on img at bounding box center [215, 550] width 187 height 280
